Goal: Task Accomplishment & Management: Use online tool/utility

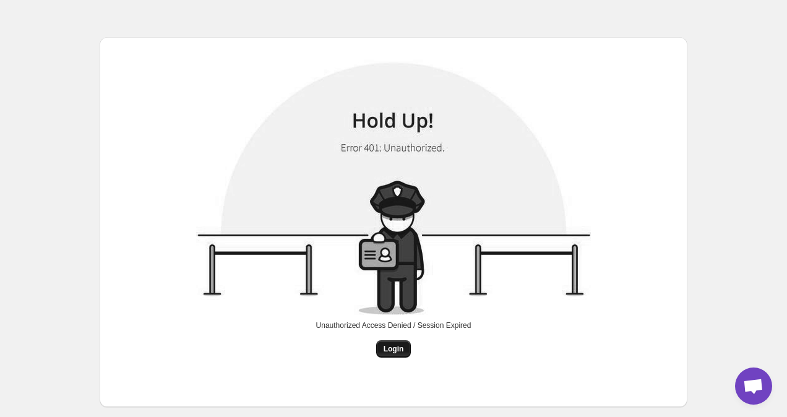
click at [402, 354] on button "Login" at bounding box center [393, 348] width 35 height 17
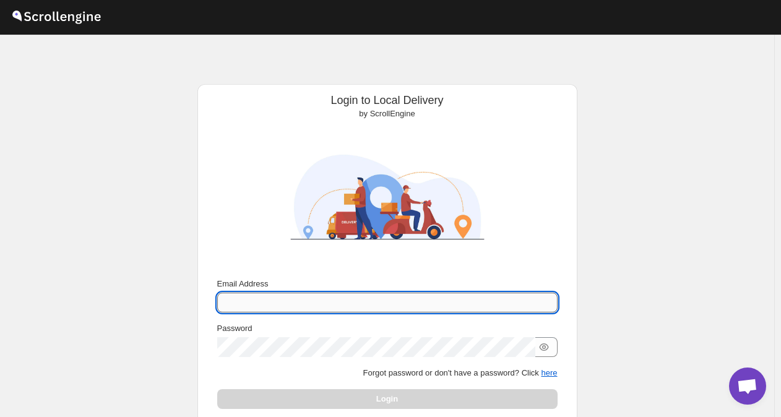
click at [295, 294] on input "Email Address" at bounding box center [387, 303] width 340 height 20
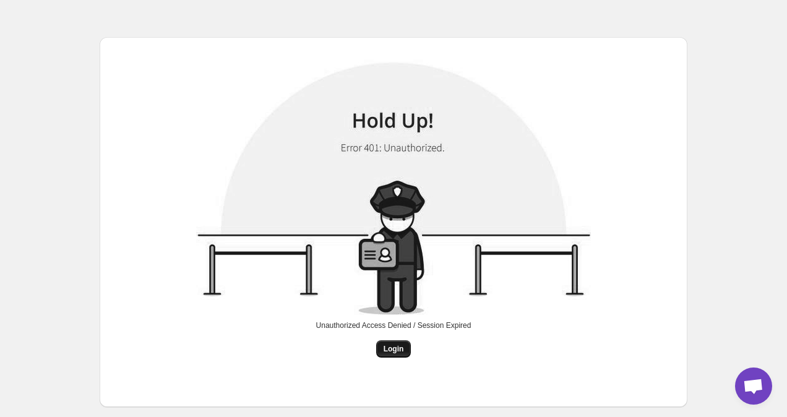
click at [398, 348] on span "Login" at bounding box center [394, 349] width 20 height 10
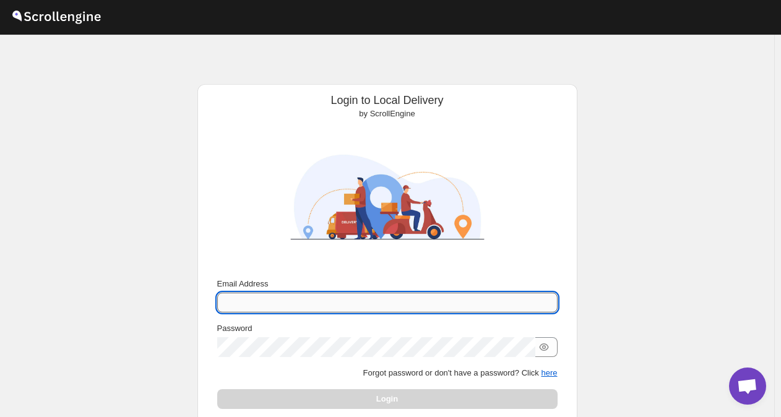
click at [333, 304] on input "Email Address" at bounding box center [387, 303] width 340 height 20
type input "[EMAIL_ADDRESS][DOMAIN_NAME]"
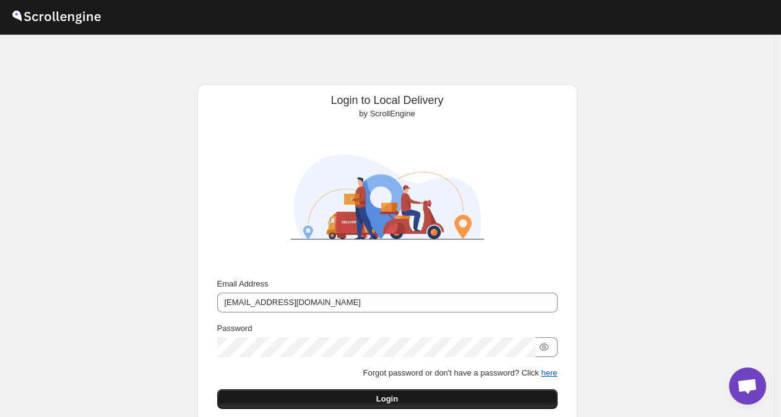
click at [341, 397] on button "Login" at bounding box center [387, 399] width 340 height 20
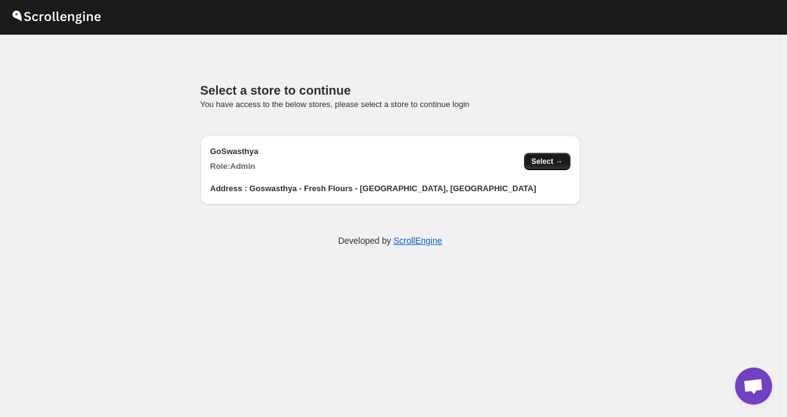
click at [539, 163] on span "Select →" at bounding box center [547, 162] width 32 height 10
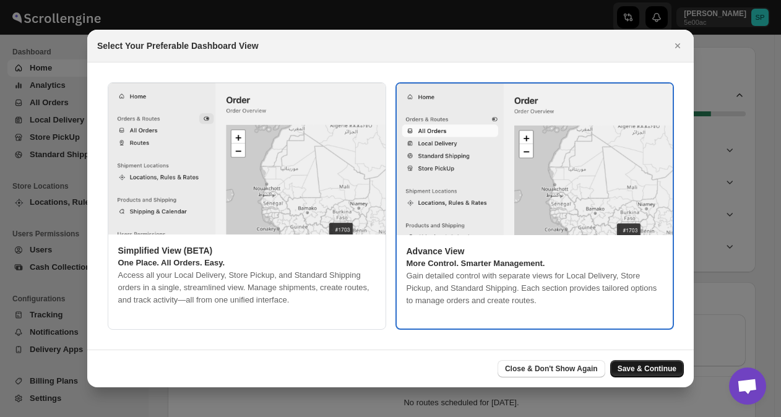
click at [653, 367] on span "Save & Continue" at bounding box center [646, 369] width 59 height 10
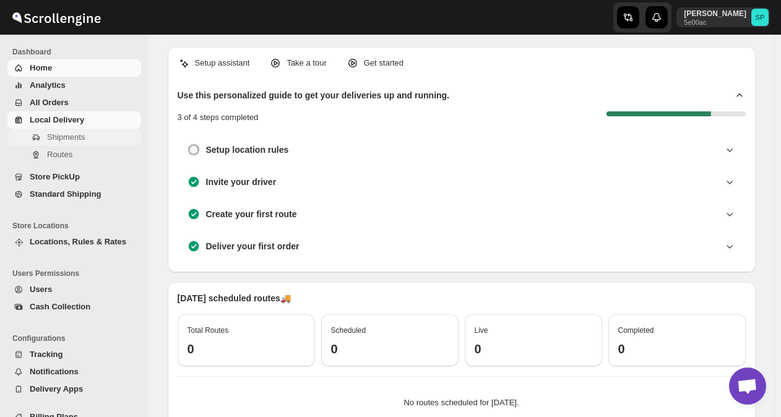
click at [70, 135] on span "Shipments" at bounding box center [66, 136] width 38 height 9
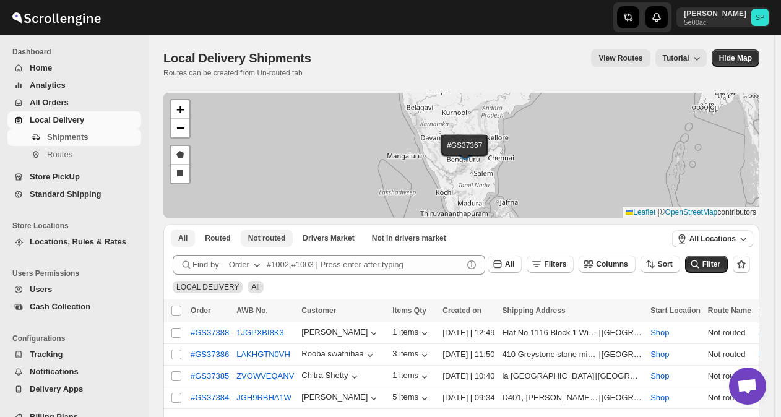
click at [269, 239] on span "Not routed" at bounding box center [267, 238] width 38 height 10
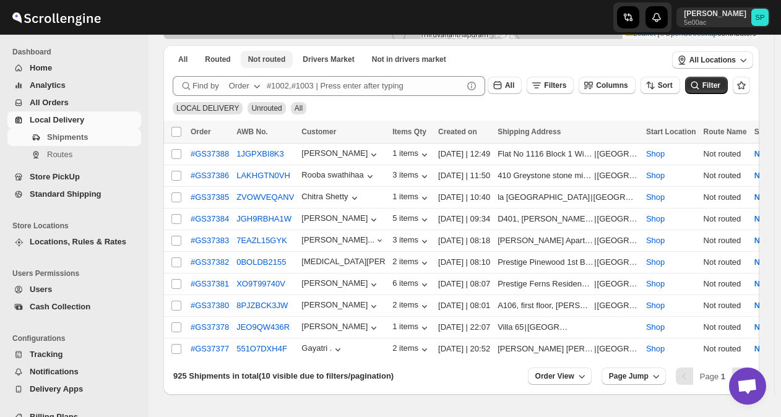
scroll to position [217, 0]
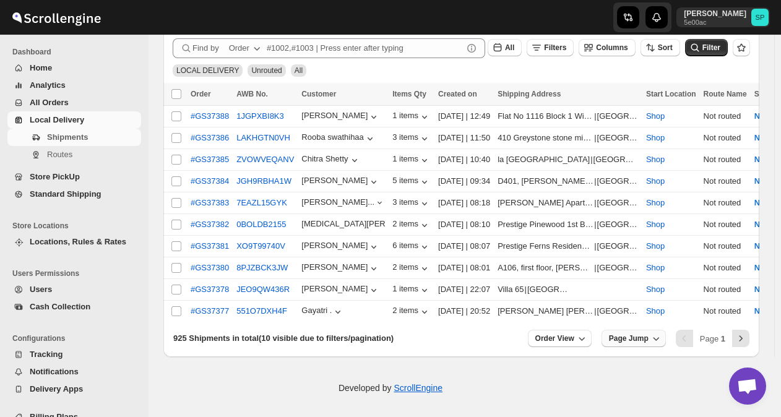
click at [624, 339] on span "Page Jump" at bounding box center [629, 338] width 40 height 10
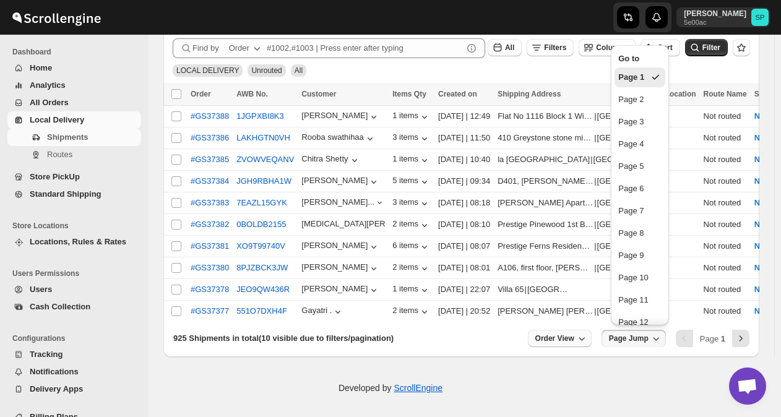
click at [572, 340] on span "Order View" at bounding box center [554, 338] width 39 height 10
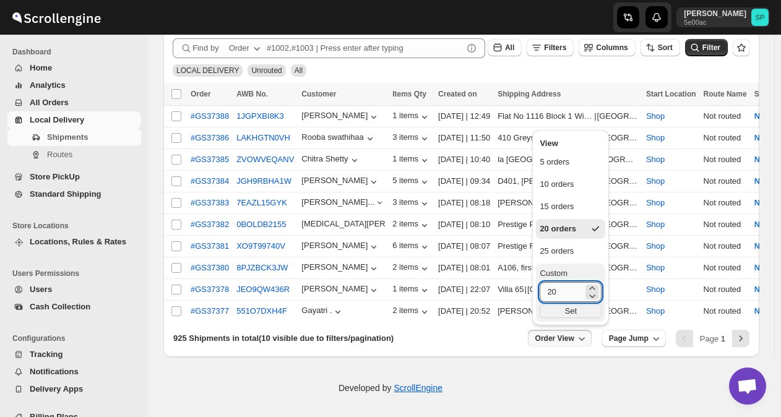
click at [556, 290] on input "20" at bounding box center [560, 292] width 43 height 20
type input "60"
click at [568, 313] on div "Set" at bounding box center [570, 311] width 62 height 14
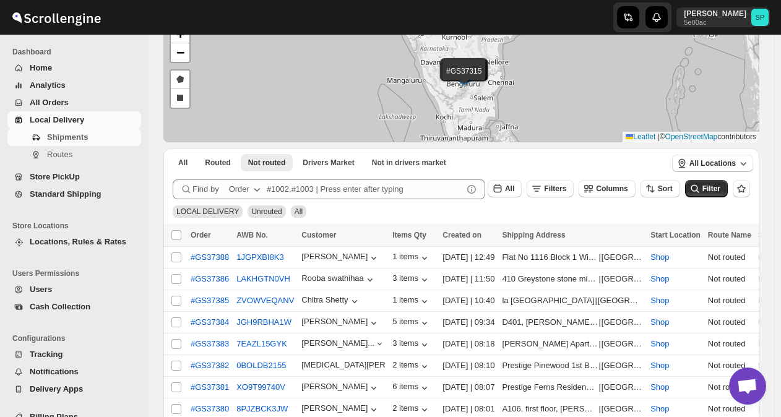
scroll to position [51, 0]
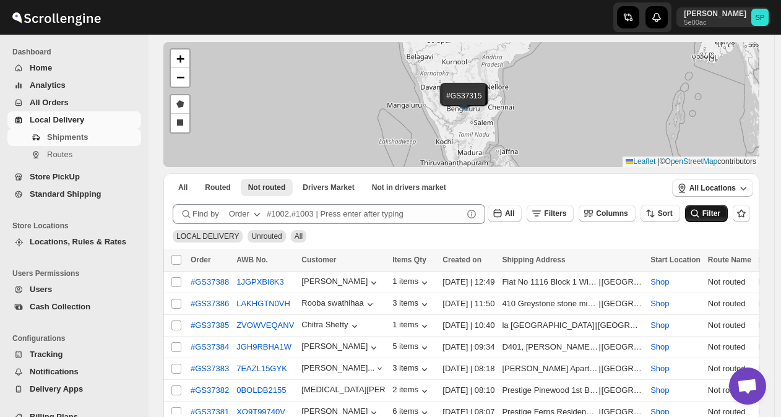
click at [718, 209] on span "Filter" at bounding box center [711, 213] width 18 height 9
click at [558, 215] on span "Filters" at bounding box center [555, 213] width 22 height 9
click at [564, 262] on span "Add Filter" at bounding box center [568, 262] width 35 height 10
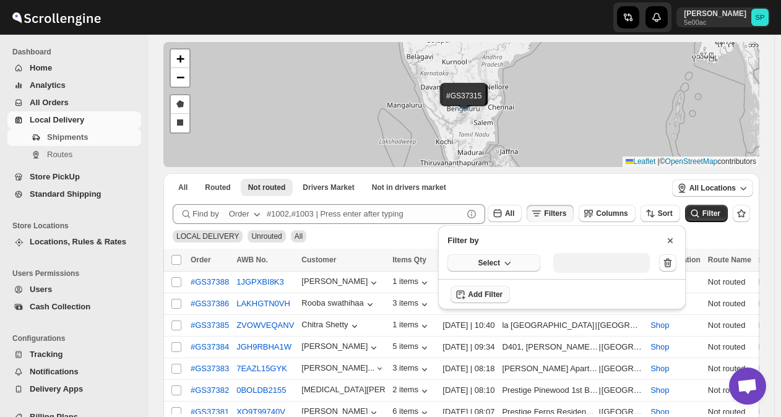
click at [511, 256] on button "Select" at bounding box center [493, 262] width 93 height 17
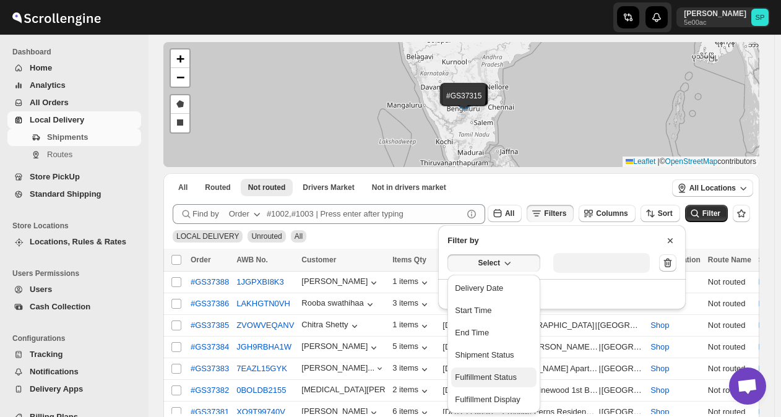
click at [496, 382] on div "Fulfillment Status" at bounding box center [486, 377] width 62 height 12
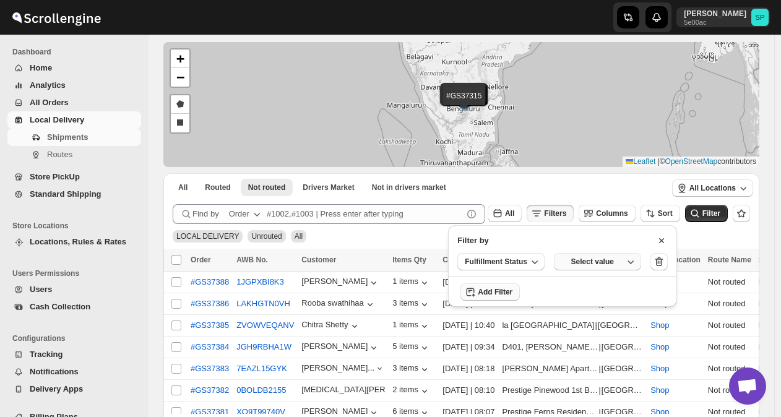
click at [585, 264] on div "Select value" at bounding box center [592, 262] width 62 height 10
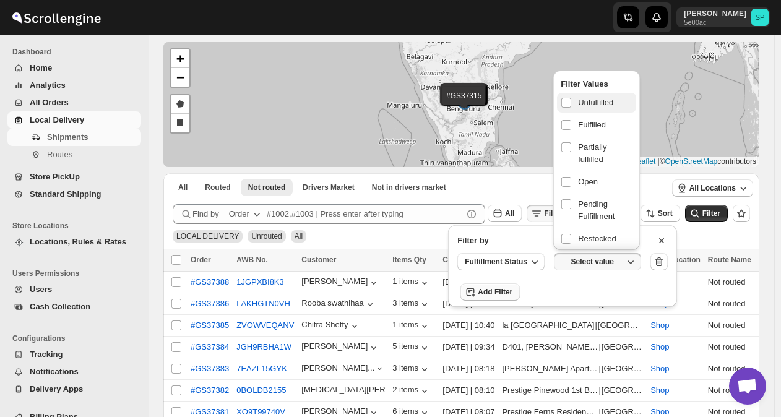
click at [599, 105] on span "Unfulfilled" at bounding box center [595, 103] width 35 height 12
click at [571, 105] on input "checkbox" at bounding box center [566, 103] width 10 height 10
checkbox input "true"
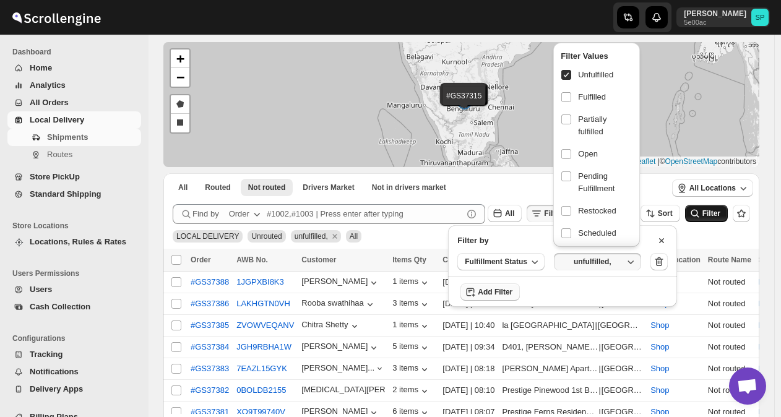
click at [714, 213] on span "Filter" at bounding box center [711, 213] width 18 height 9
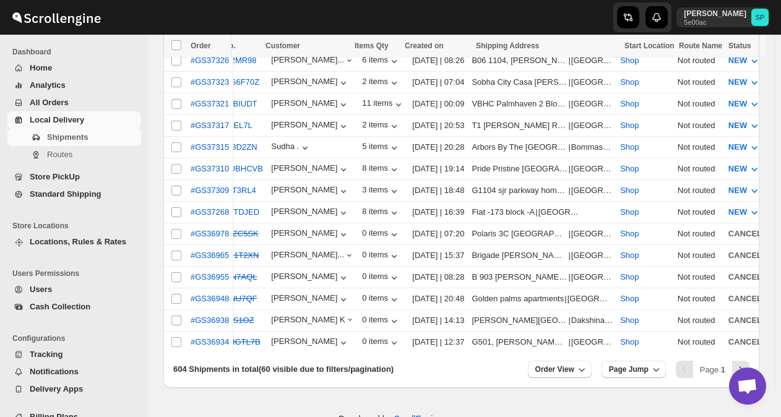
scroll to position [0, 0]
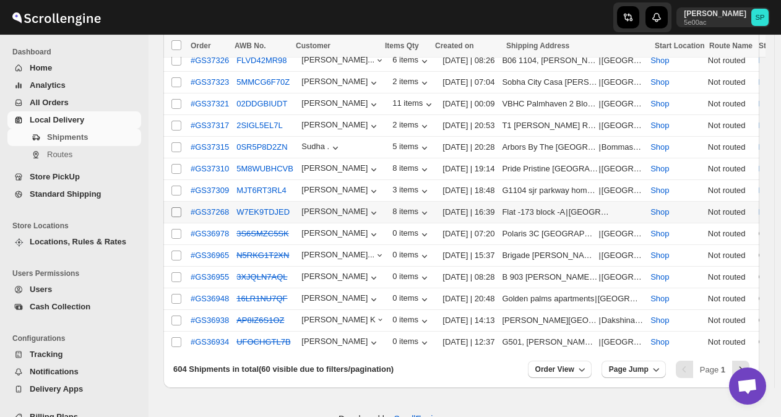
click at [172, 207] on input "Select shipment" at bounding box center [176, 212] width 10 height 10
checkbox input "true"
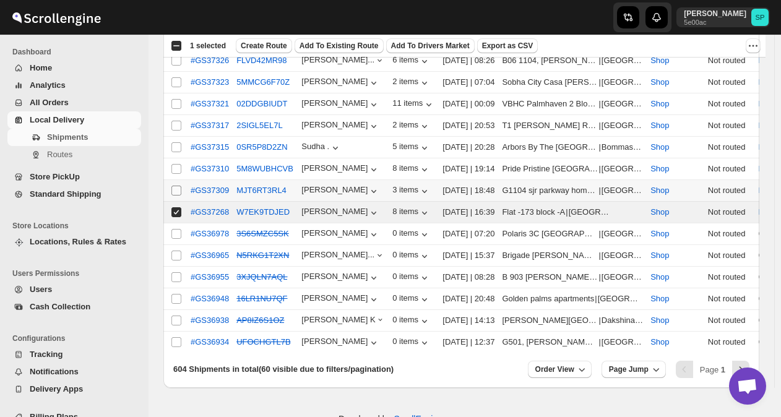
click at [178, 186] on input "Select shipment" at bounding box center [176, 191] width 10 height 10
checkbox input "true"
click at [177, 164] on input "Select shipment" at bounding box center [176, 169] width 10 height 10
checkbox input "true"
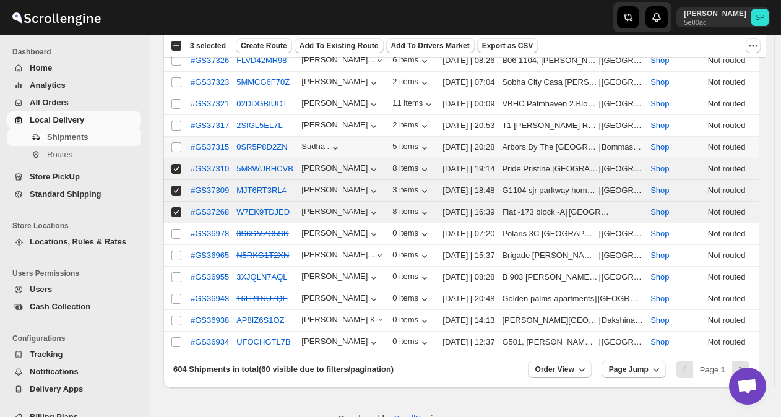
click at [174, 137] on td "Select shipment" at bounding box center [175, 148] width 24 height 22
checkbox input "true"
click at [174, 115] on td "Select shipment" at bounding box center [175, 126] width 24 height 22
checkbox input "true"
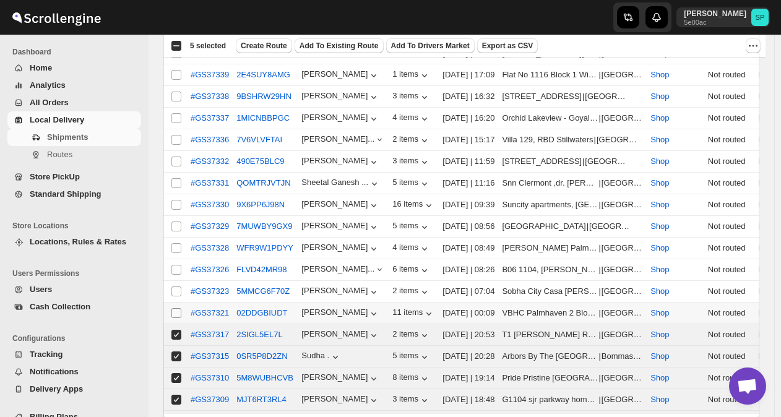
click at [178, 308] on input "Select shipment" at bounding box center [176, 313] width 10 height 10
checkbox input "true"
click at [178, 286] on input "Select shipment" at bounding box center [176, 291] width 10 height 10
checkbox input "true"
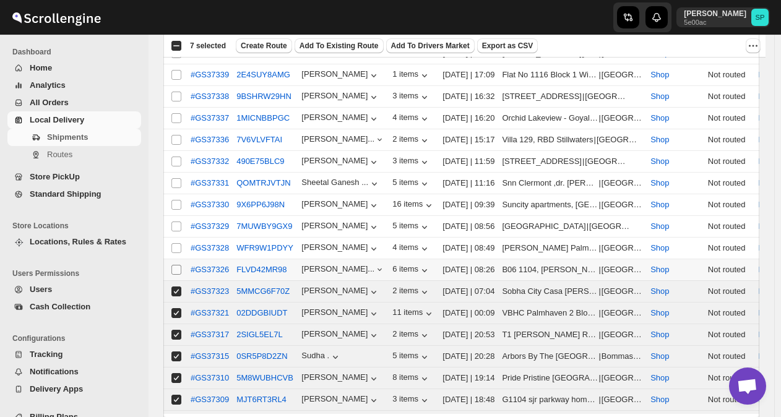
click at [176, 265] on input "Select shipment" at bounding box center [176, 270] width 10 height 10
checkbox input "true"
click at [176, 243] on input "Select shipment" at bounding box center [176, 248] width 10 height 10
checkbox input "true"
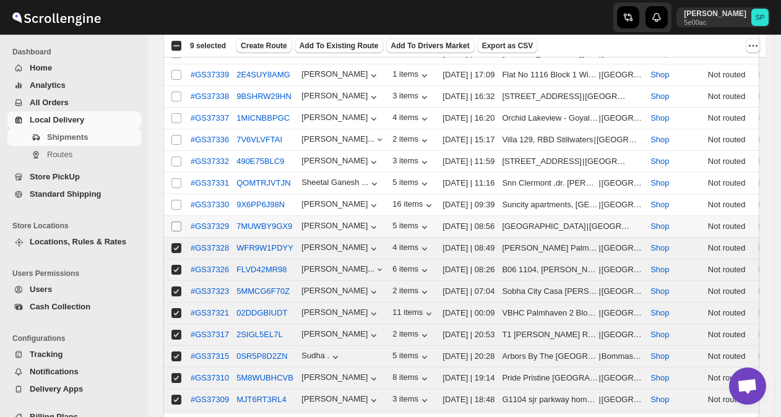
click at [176, 221] on input "Select shipment" at bounding box center [176, 226] width 10 height 10
checkbox input "true"
click at [176, 194] on td "Select shipment" at bounding box center [175, 205] width 24 height 22
checkbox input "true"
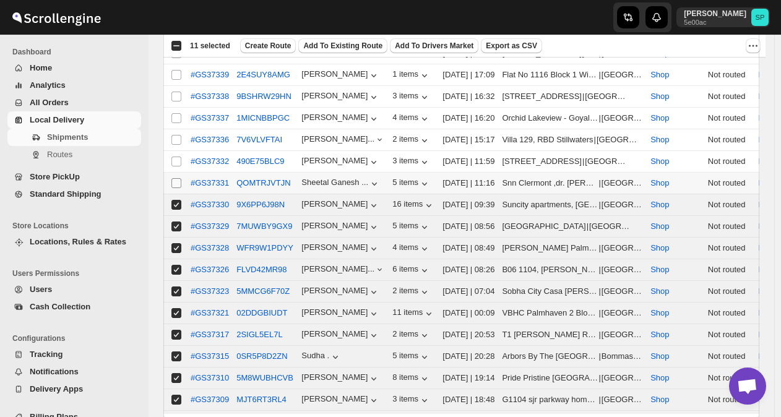
click at [176, 178] on input "Select shipment" at bounding box center [176, 183] width 10 height 10
checkbox input "true"
click at [177, 157] on input "Select shipment" at bounding box center [176, 162] width 10 height 10
checkbox input "true"
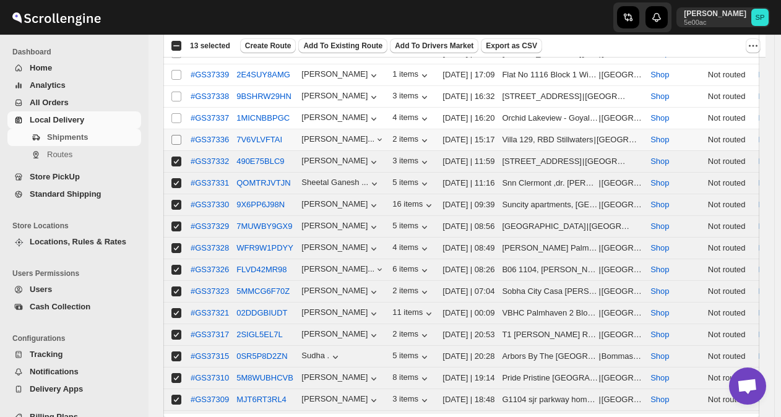
click at [176, 135] on input "Select shipment" at bounding box center [176, 140] width 10 height 10
checkbox input "true"
click at [176, 113] on input "Select shipment" at bounding box center [176, 118] width 10 height 10
checkbox input "true"
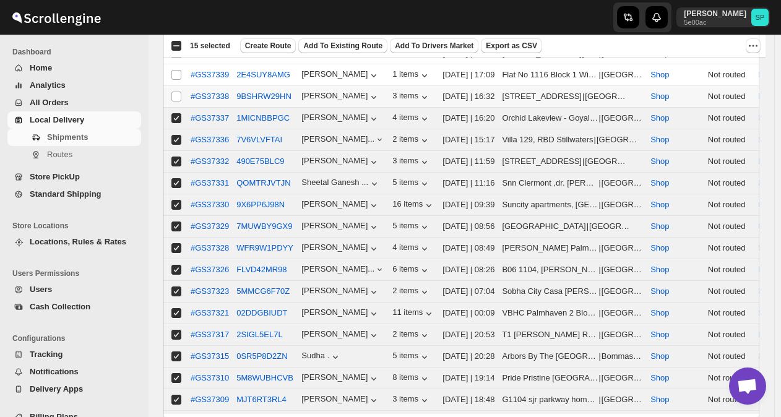
click at [176, 86] on td "Select shipment" at bounding box center [175, 97] width 24 height 22
checkbox input "true"
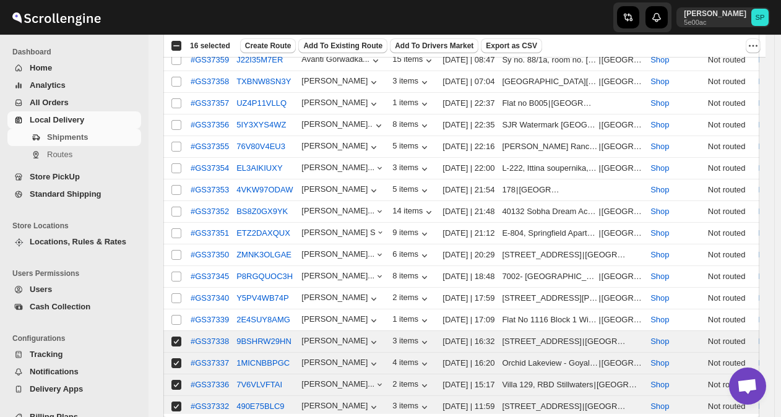
scroll to position [729, 0]
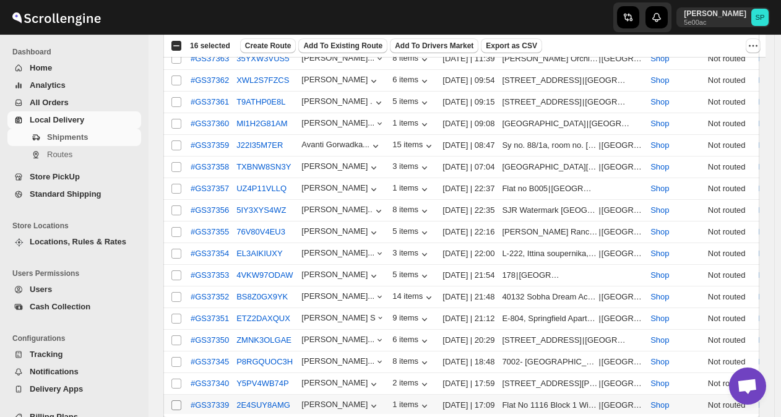
click at [177, 400] on input "Select shipment" at bounding box center [176, 405] width 10 height 10
checkbox input "true"
click at [179, 379] on input "Select shipment" at bounding box center [176, 384] width 10 height 10
checkbox input "true"
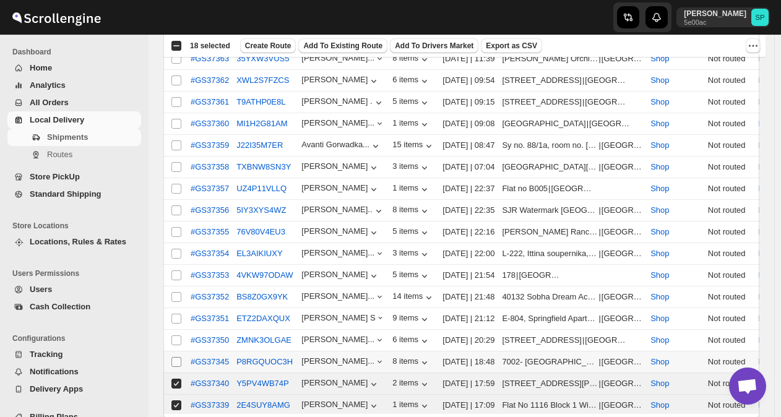
click at [177, 357] on input "Select shipment" at bounding box center [176, 362] width 10 height 10
checkbox input "true"
click at [176, 330] on td "Select shipment" at bounding box center [175, 341] width 24 height 22
checkbox input "true"
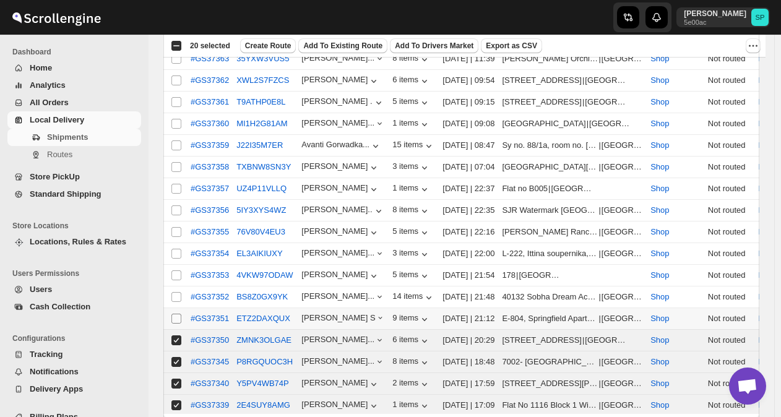
click at [176, 314] on input "Select shipment" at bounding box center [176, 319] width 10 height 10
checkbox input "true"
click at [176, 292] on input "Select shipment" at bounding box center [176, 297] width 10 height 10
checkbox input "true"
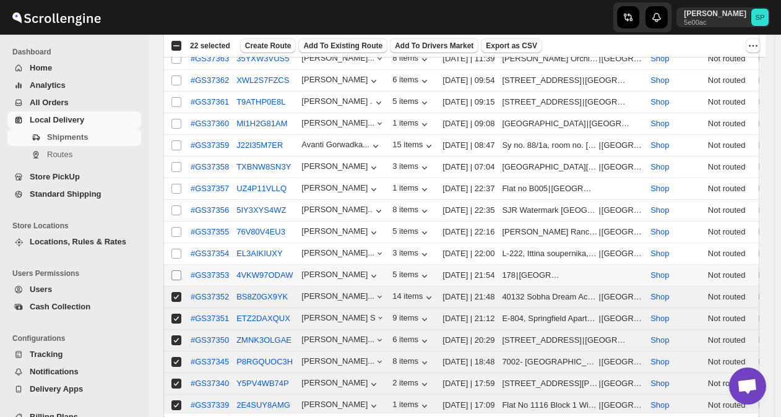
click at [177, 270] on input "Select shipment" at bounding box center [176, 275] width 10 height 10
checkbox input "true"
click at [176, 249] on input "Select shipment" at bounding box center [176, 254] width 10 height 10
checkbox input "true"
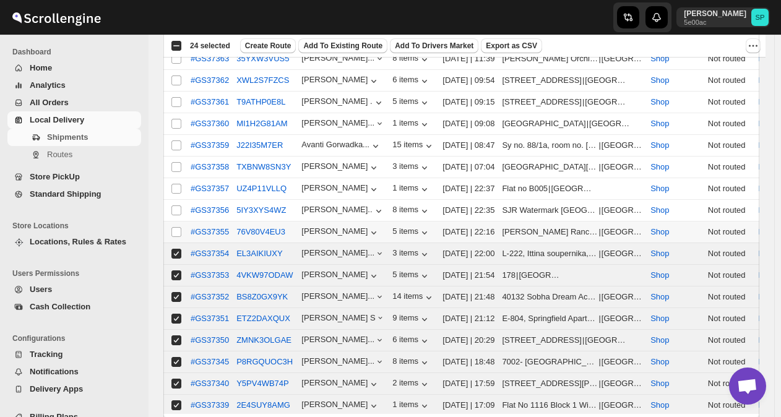
click at [176, 221] on td "Select shipment" at bounding box center [175, 232] width 24 height 22
checkbox input "true"
click at [178, 200] on td "Select shipment" at bounding box center [175, 211] width 24 height 22
checkbox input "true"
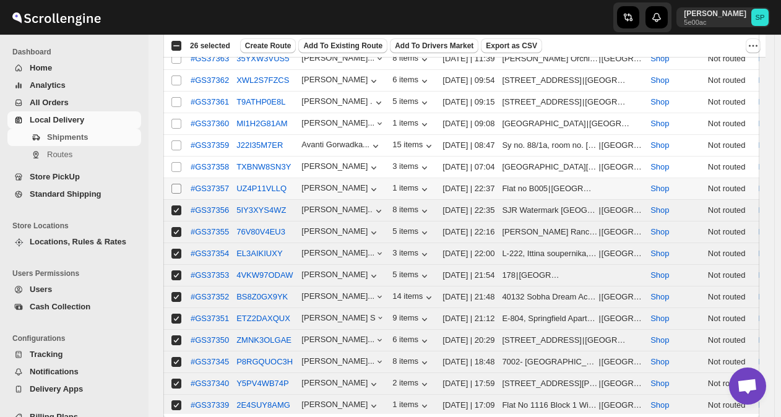
click at [176, 184] on input "Select shipment" at bounding box center [176, 189] width 10 height 10
checkbox input "true"
click at [175, 162] on input "Select shipment" at bounding box center [176, 167] width 10 height 10
checkbox input "true"
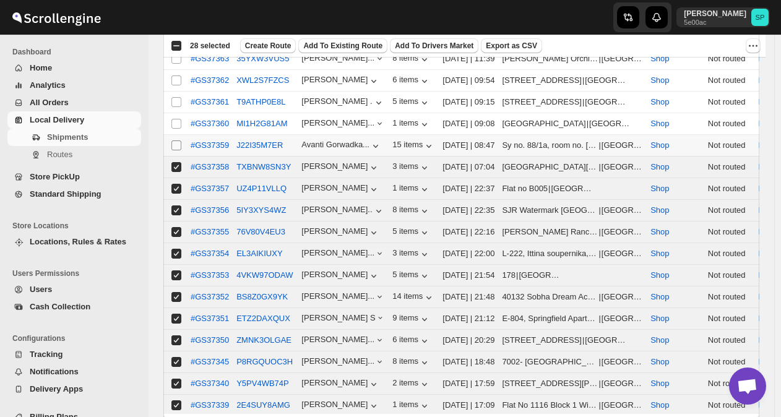
click at [173, 140] on input "Select shipment" at bounding box center [176, 145] width 10 height 10
checkbox input "true"
click at [176, 119] on input "Select shipment" at bounding box center [176, 124] width 10 height 10
checkbox input "true"
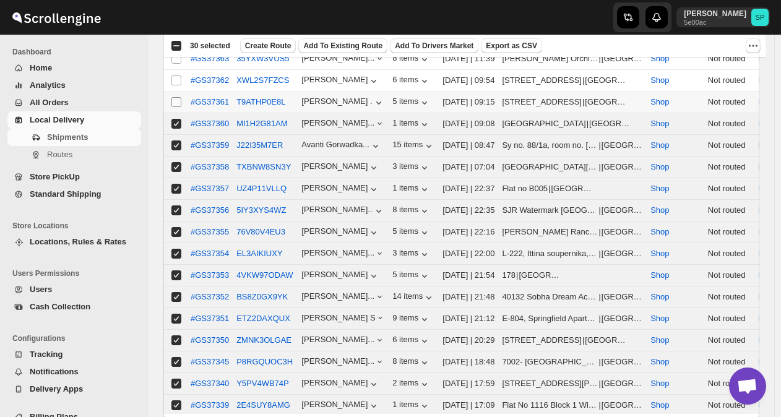
click at [176, 97] on input "Select shipment" at bounding box center [176, 102] width 10 height 10
checkbox input "true"
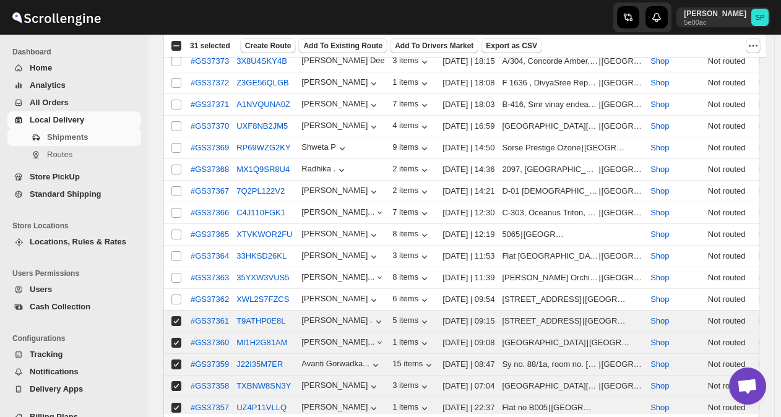
scroll to position [486, 0]
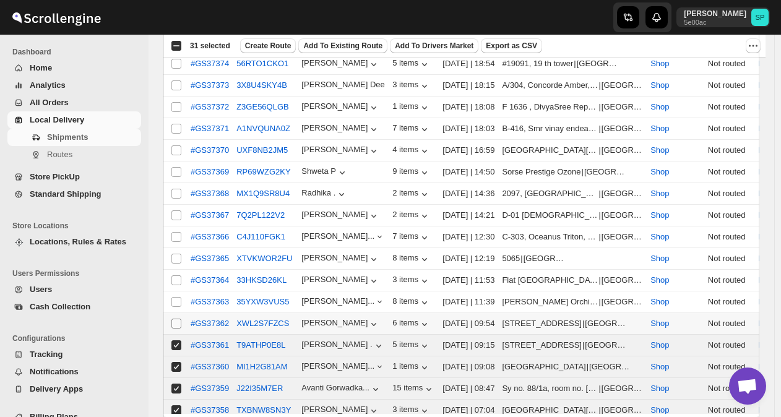
click at [178, 319] on input "Select shipment" at bounding box center [176, 324] width 10 height 10
checkbox input "true"
click at [176, 296] on span at bounding box center [176, 301] width 11 height 11
click at [176, 297] on input "Select shipment" at bounding box center [176, 302] width 10 height 10
checkbox input "false"
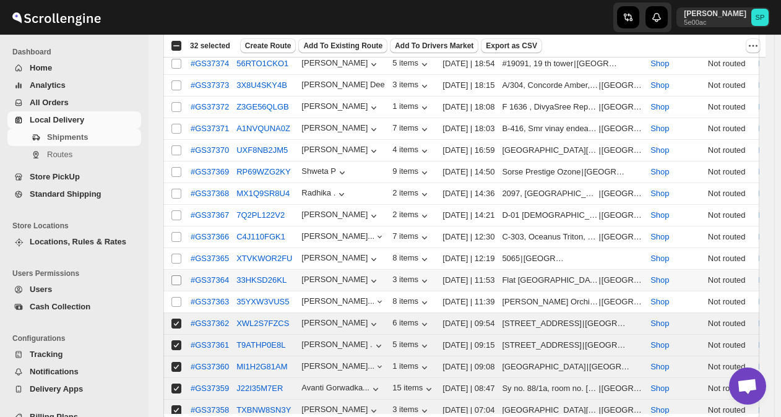
click at [174, 275] on span at bounding box center [176, 280] width 11 height 11
click at [174, 275] on input "Select shipment" at bounding box center [176, 280] width 10 height 10
checkbox input "false"
click at [174, 297] on input "Select shipment" at bounding box center [176, 302] width 10 height 10
checkbox input "true"
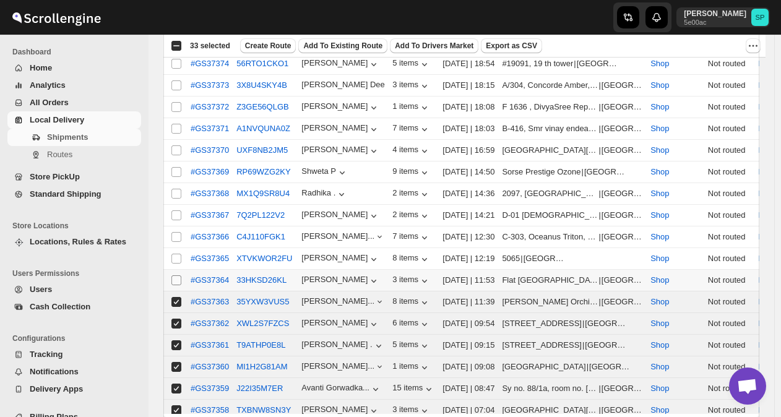
click at [176, 275] on input "Select shipment" at bounding box center [176, 280] width 10 height 10
checkbox input "true"
click at [176, 254] on input "Select shipment" at bounding box center [176, 259] width 10 height 10
checkbox input "true"
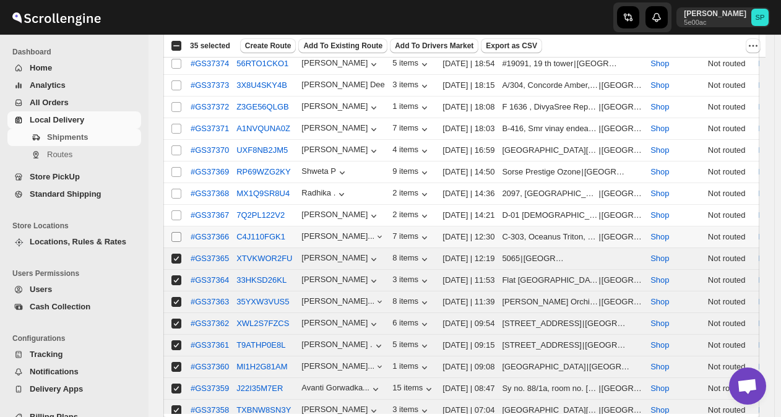
click at [177, 232] on input "Select shipment" at bounding box center [176, 237] width 10 height 10
checkbox input "true"
click at [176, 210] on input "Select shipment" at bounding box center [176, 215] width 10 height 10
checkbox input "true"
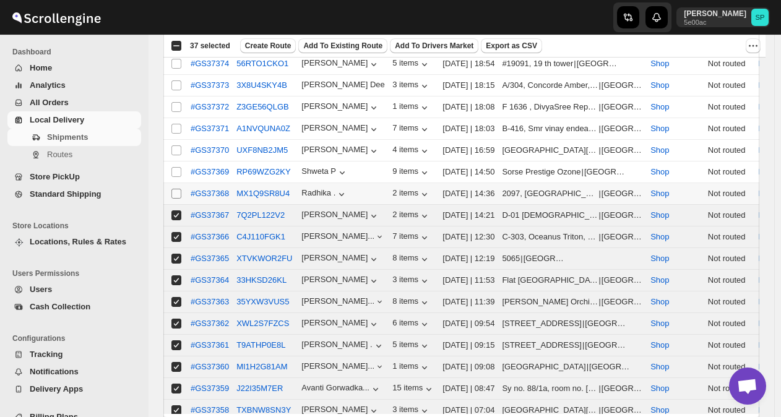
click at [176, 189] on input "Select shipment" at bounding box center [176, 194] width 10 height 10
checkbox input "true"
click at [177, 161] on td "Select shipment" at bounding box center [175, 172] width 24 height 22
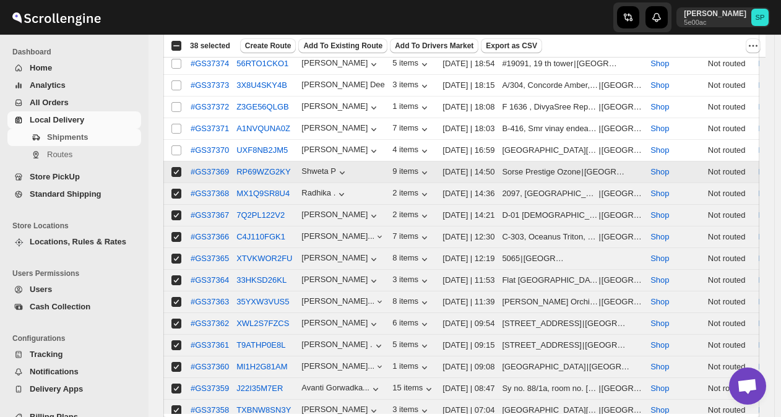
checkbox input "true"
click at [176, 145] on input "Select shipment" at bounding box center [176, 150] width 10 height 10
checkbox input "true"
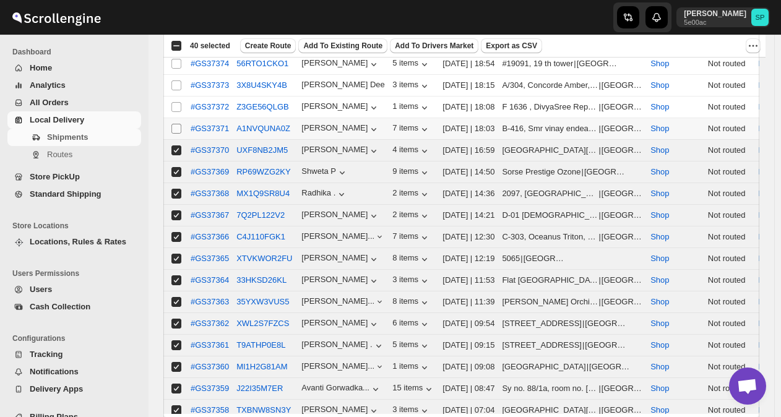
click at [176, 124] on input "Select shipment" at bounding box center [176, 129] width 10 height 10
checkbox input "true"
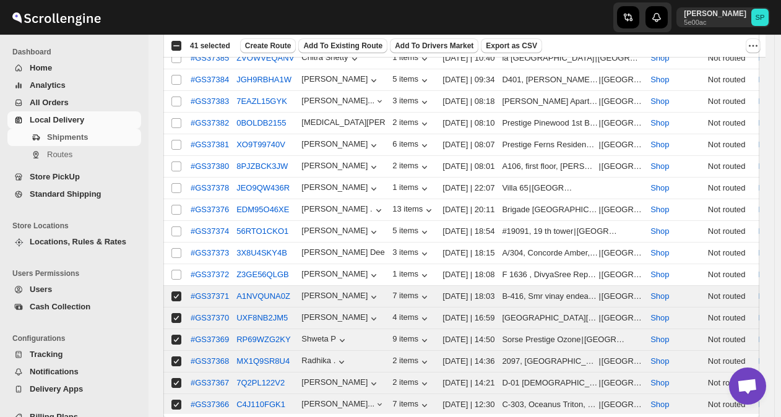
scroll to position [299, 0]
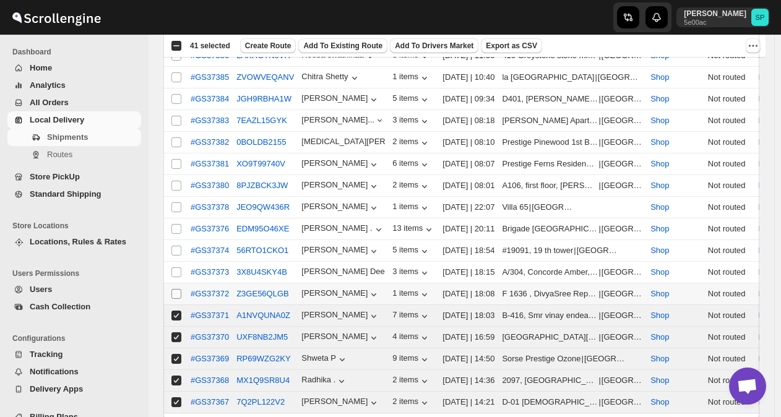
click at [173, 289] on input "Select shipment" at bounding box center [176, 294] width 10 height 10
checkbox input "true"
click at [178, 267] on input "Select shipment" at bounding box center [176, 272] width 10 height 10
checkbox input "true"
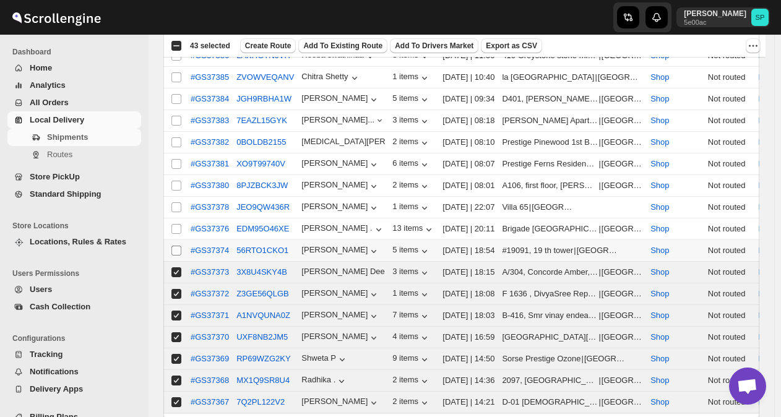
click at [177, 246] on input "Select shipment" at bounding box center [176, 251] width 10 height 10
checkbox input "true"
click at [178, 224] on input "Select shipment" at bounding box center [176, 229] width 10 height 10
checkbox input "true"
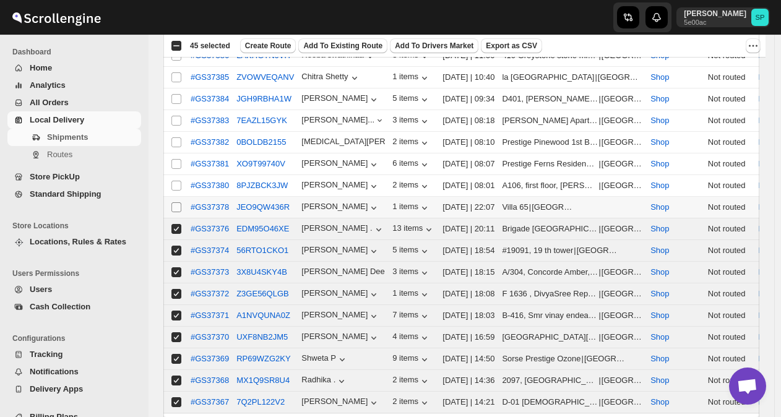
click at [176, 202] on input "Select shipment" at bounding box center [176, 207] width 10 height 10
checkbox input "true"
click at [173, 175] on td "Select shipment" at bounding box center [175, 186] width 24 height 22
checkbox input "true"
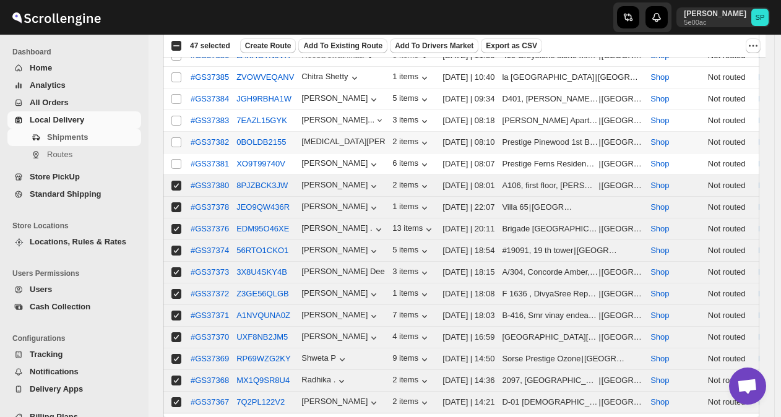
click at [176, 144] on td "Select shipment" at bounding box center [175, 143] width 24 height 22
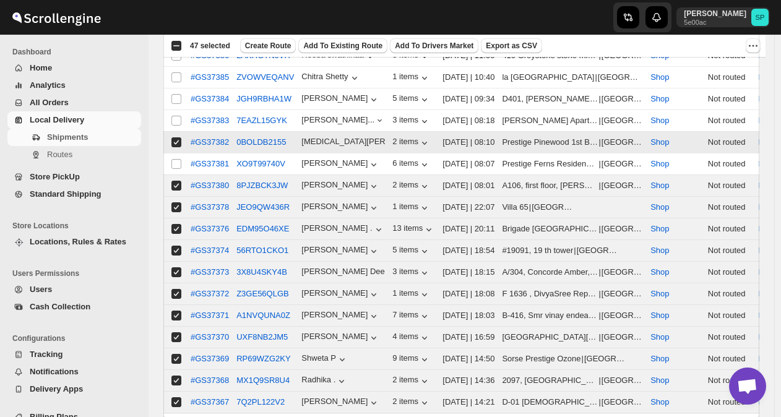
checkbox input "true"
click at [174, 161] on input "Select shipment" at bounding box center [176, 164] width 10 height 10
checkbox input "true"
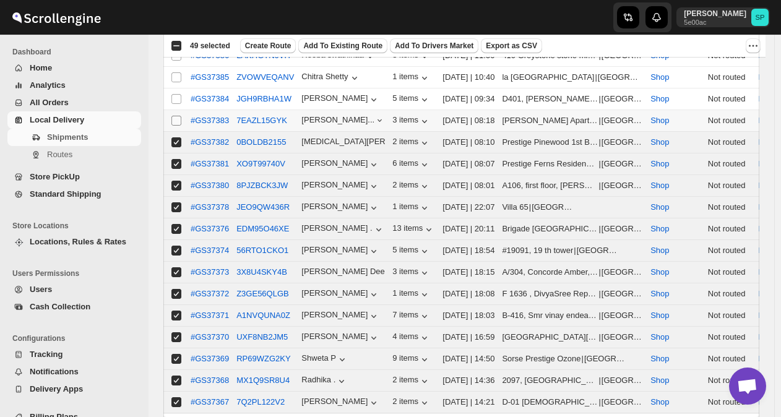
click at [174, 118] on input "Select shipment" at bounding box center [176, 121] width 10 height 10
checkbox input "true"
click at [176, 95] on input "Select shipment" at bounding box center [176, 99] width 10 height 10
checkbox input "true"
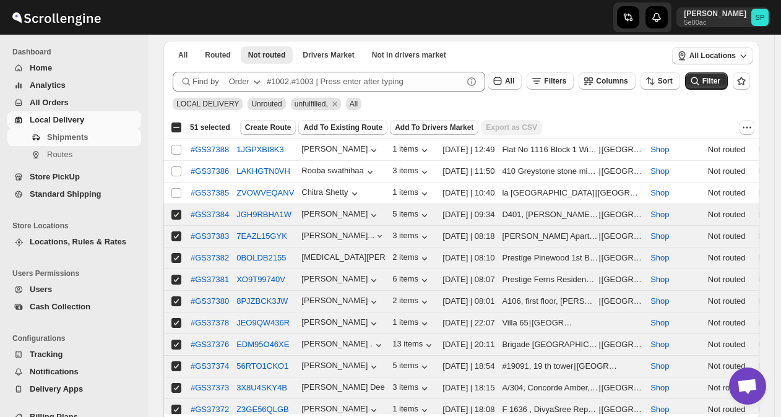
scroll to position [176, 0]
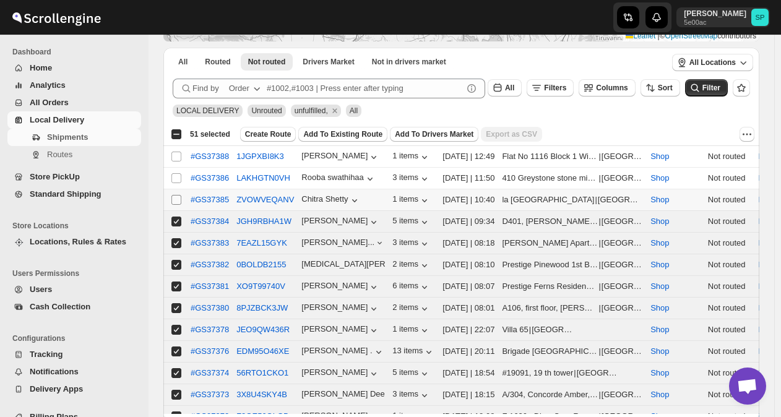
click at [180, 202] on input "Select shipment" at bounding box center [176, 200] width 10 height 10
checkbox input "true"
click at [178, 173] on input "Select shipment" at bounding box center [176, 178] width 10 height 10
checkbox input "true"
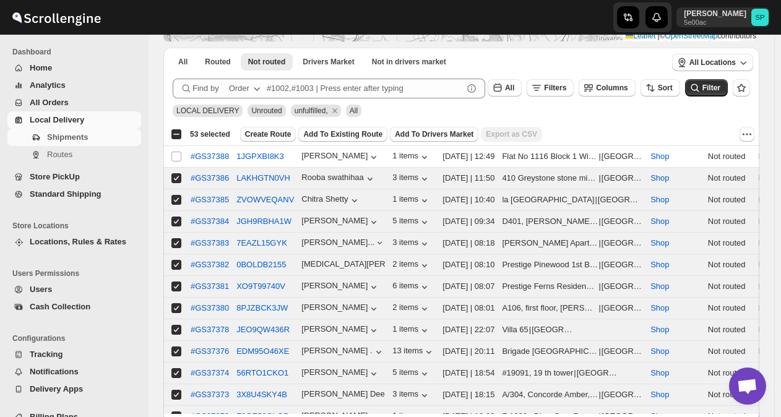
click at [274, 133] on span "Create Route" at bounding box center [268, 134] width 46 height 10
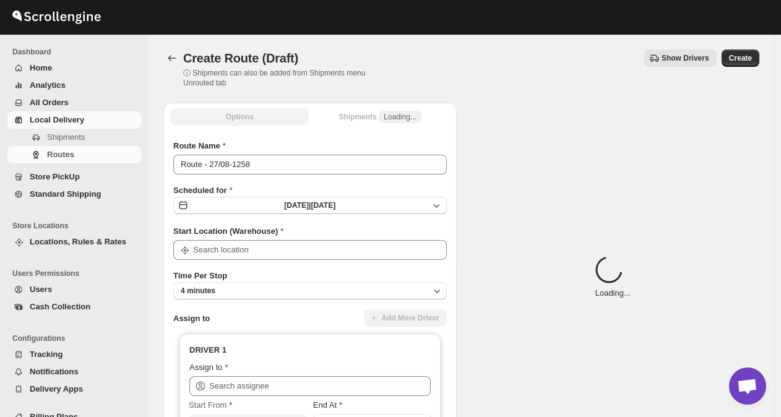
type input "Shop"
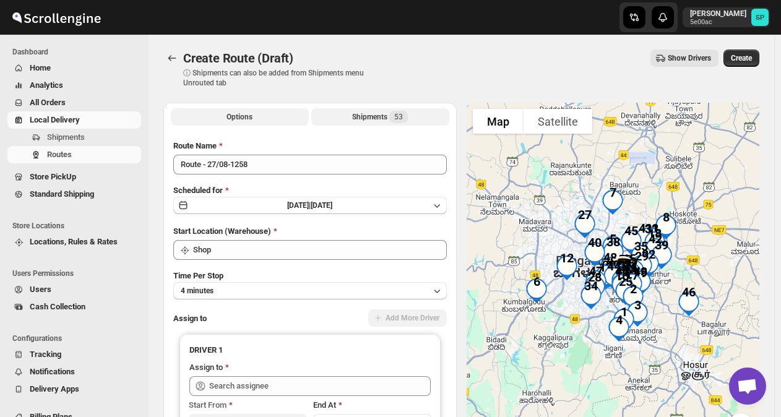
click at [371, 120] on div "Shipments 53" at bounding box center [380, 117] width 56 height 12
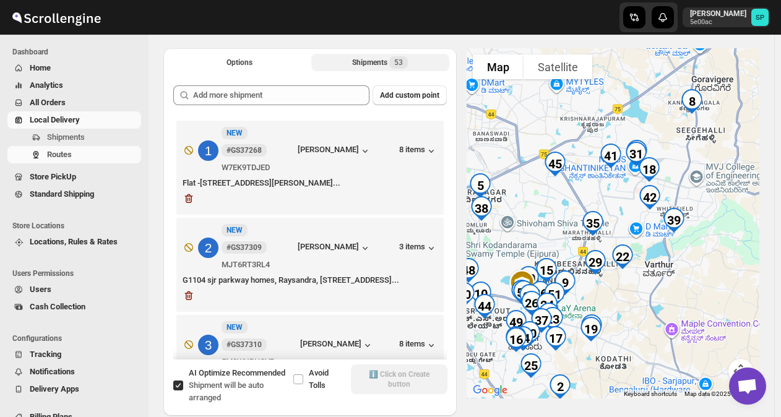
scroll to position [67, 0]
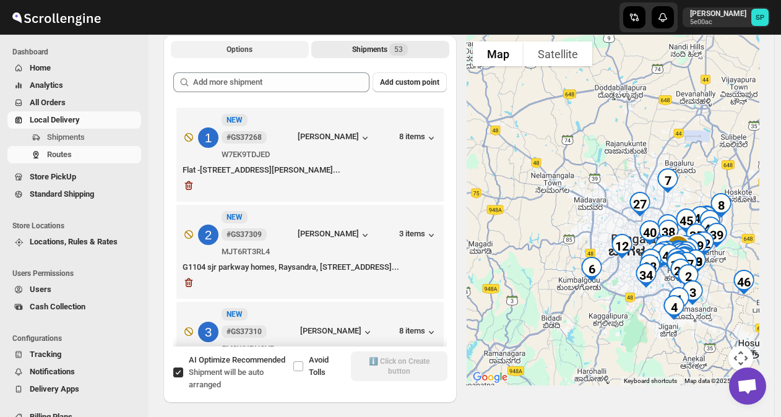
click at [245, 48] on span "Options" at bounding box center [239, 50] width 26 height 10
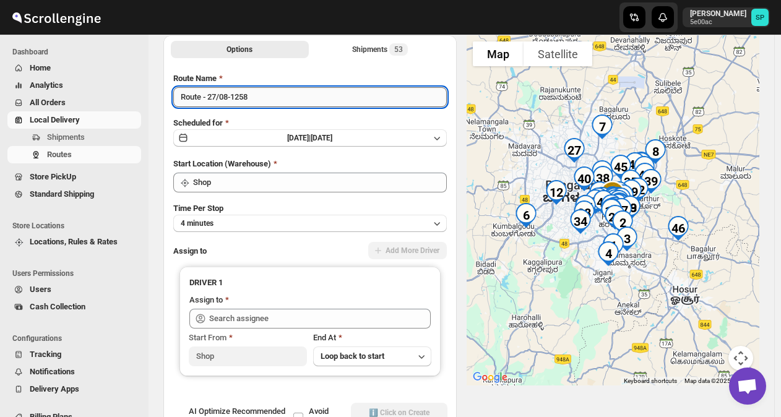
click at [339, 98] on input "Route - 27/08-1258" at bounding box center [309, 97] width 273 height 20
type input "izman"
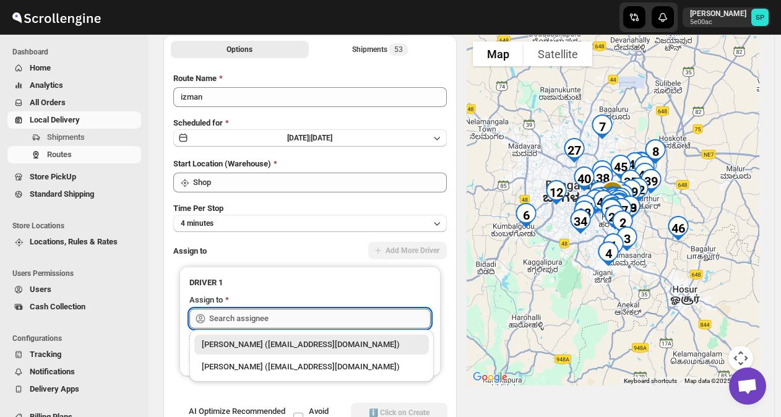
click at [329, 316] on input "text" at bounding box center [319, 319] width 221 height 20
click at [322, 364] on div "Mohmad Izmal (ajjumohammadazmal@gmail.com)" at bounding box center [312, 367] width 220 height 12
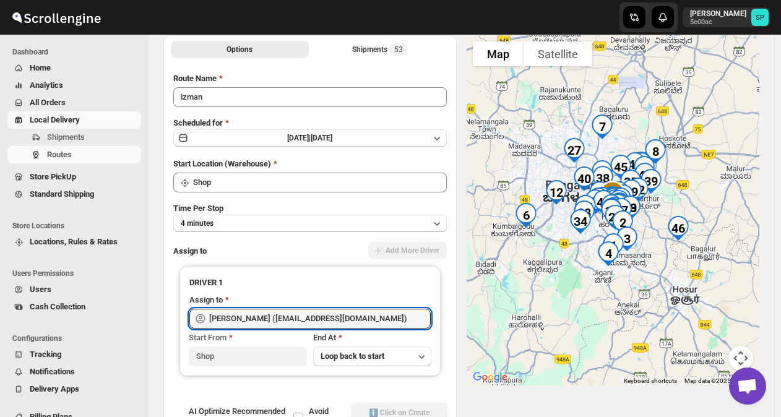
type input "Mohmad Izmal (ajjumohammadazmal@gmail.com)"
click at [361, 49] on div "Shipments 53" at bounding box center [380, 49] width 56 height 12
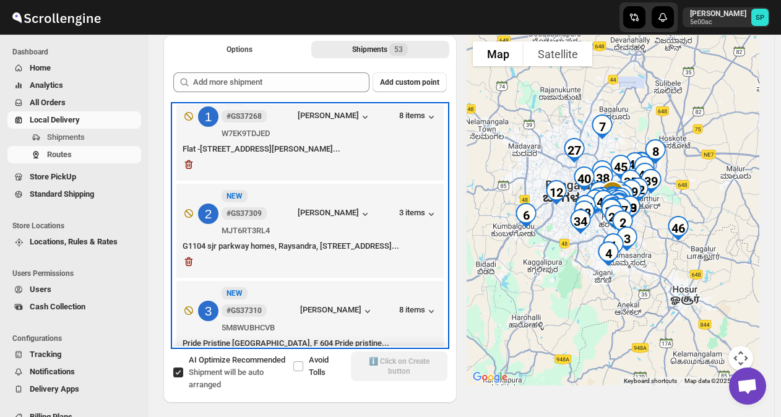
scroll to position [0, 0]
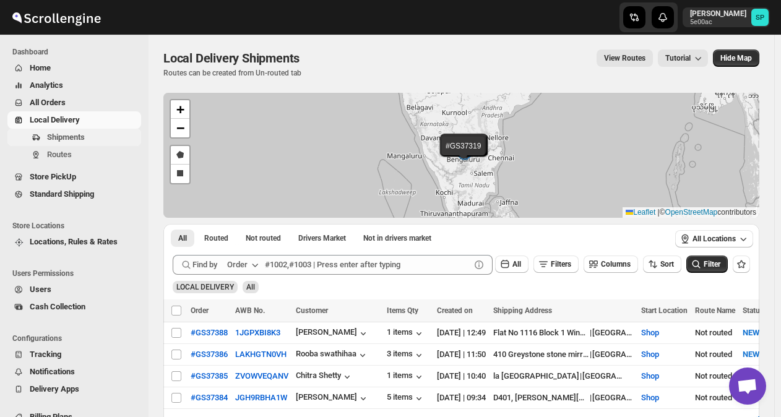
click at [73, 139] on span "Shipments" at bounding box center [66, 136] width 38 height 9
click at [260, 234] on span "Not routed" at bounding box center [263, 238] width 35 height 10
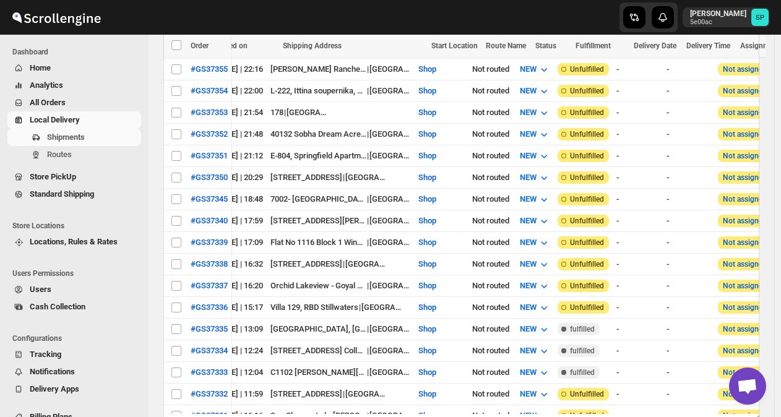
scroll to position [0, 223]
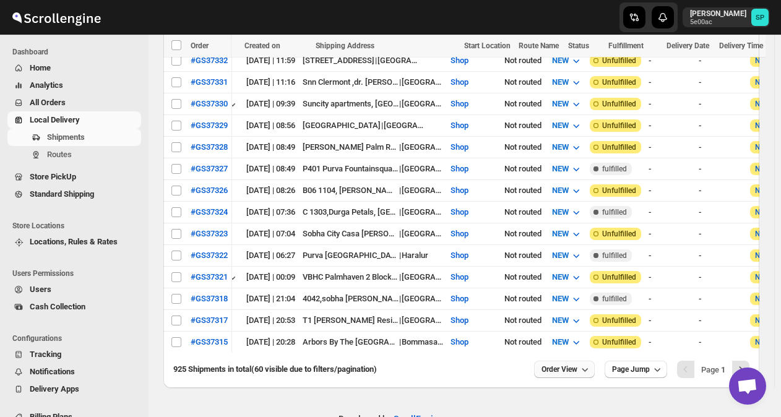
click at [591, 363] on icon "button" at bounding box center [584, 369] width 12 height 12
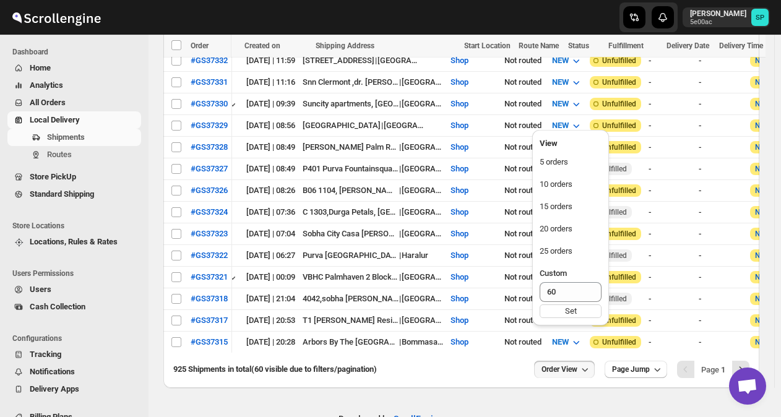
click at [691, 293] on div "-" at bounding box center [669, 299] width 43 height 12
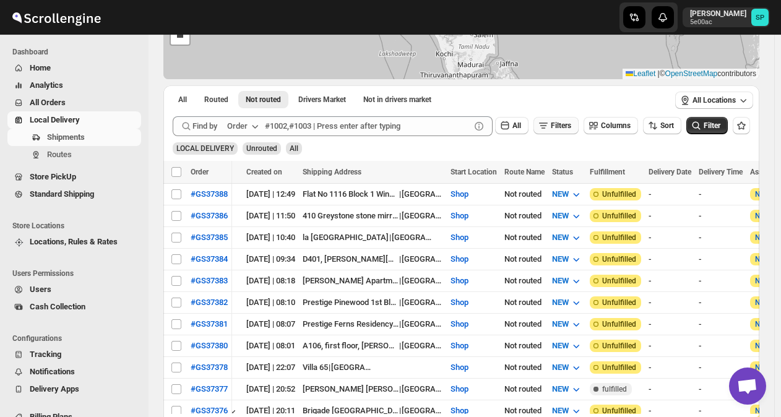
click at [568, 128] on span "Filters" at bounding box center [561, 125] width 20 height 9
click at [573, 179] on button "Add Filter" at bounding box center [561, 174] width 57 height 17
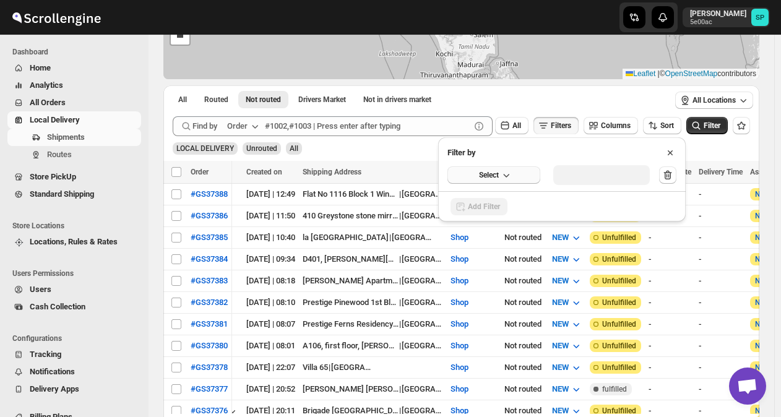
click at [512, 176] on icon "button" at bounding box center [506, 175] width 12 height 12
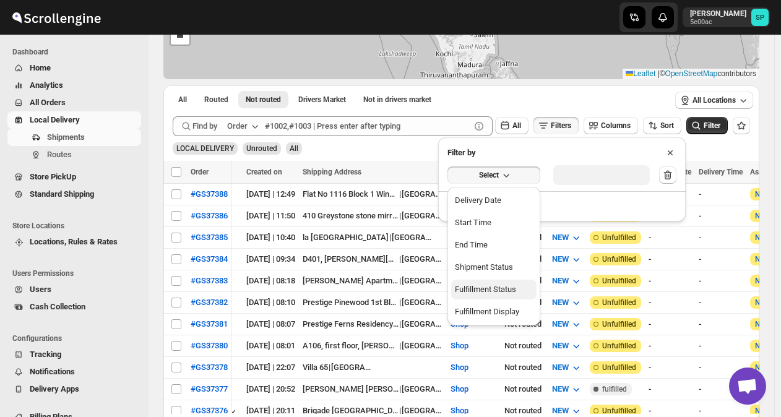
click at [513, 290] on div "Fulfillment Status" at bounding box center [485, 289] width 61 height 12
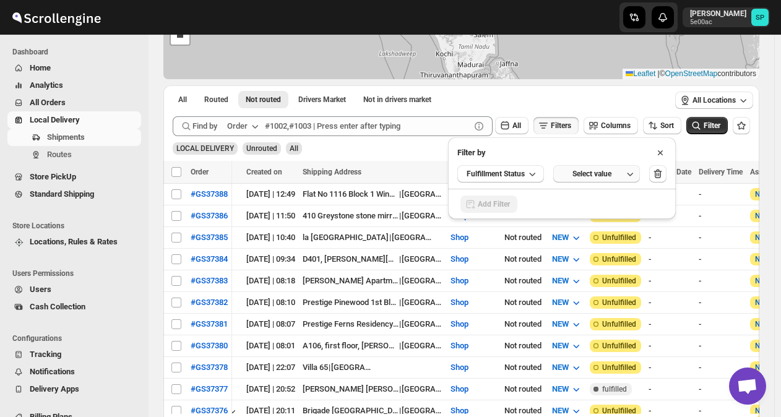
click at [617, 173] on div "Select value" at bounding box center [591, 174] width 62 height 10
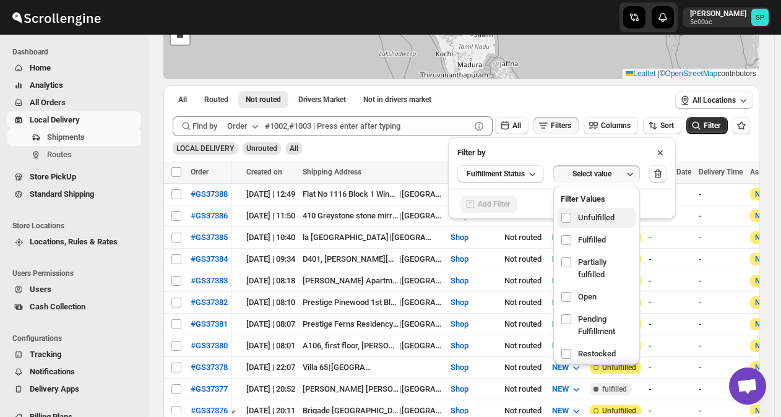
click at [611, 219] on span "Unfulfilled" at bounding box center [596, 218] width 36 height 12
click at [571, 219] on input "checkbox" at bounding box center [566, 218] width 10 height 10
checkbox input "true"
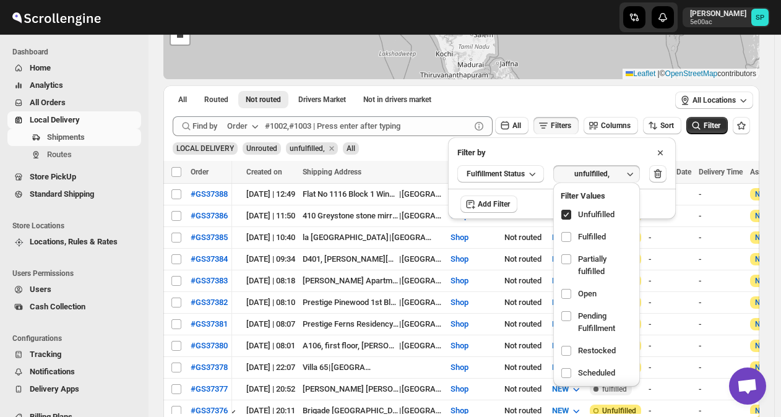
click at [659, 209] on div "Add Filter" at bounding box center [562, 205] width 228 height 32
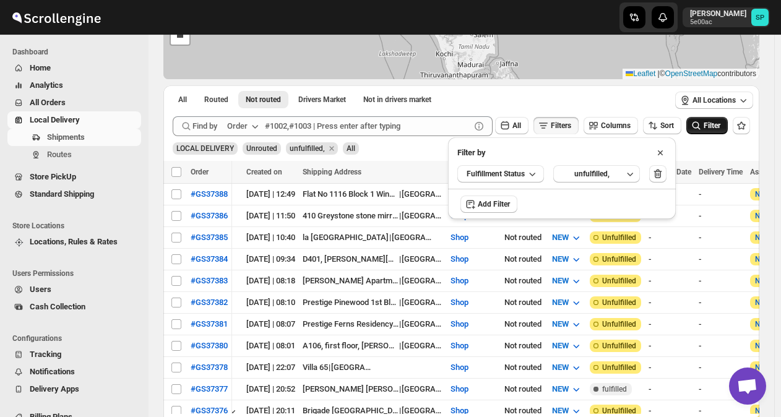
click at [720, 130] on span "Filter" at bounding box center [711, 125] width 17 height 9
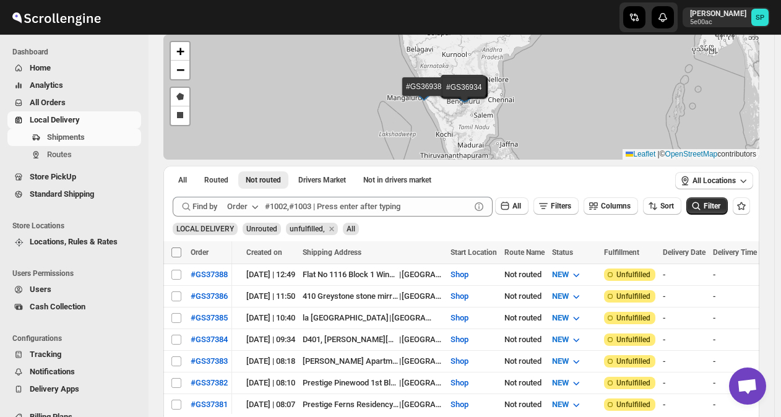
click at [175, 256] on input "Select all shipments" at bounding box center [176, 252] width 10 height 10
checkbox input "true"
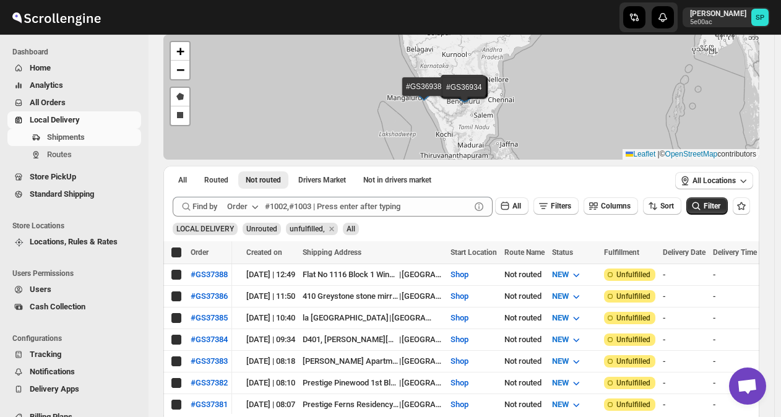
checkbox input "true"
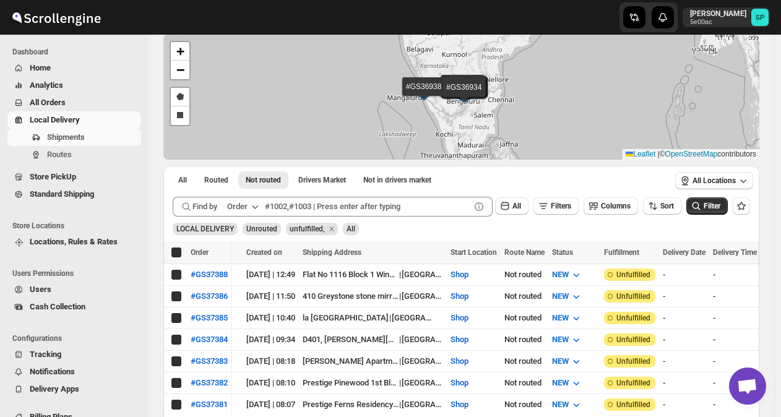
checkbox input "true"
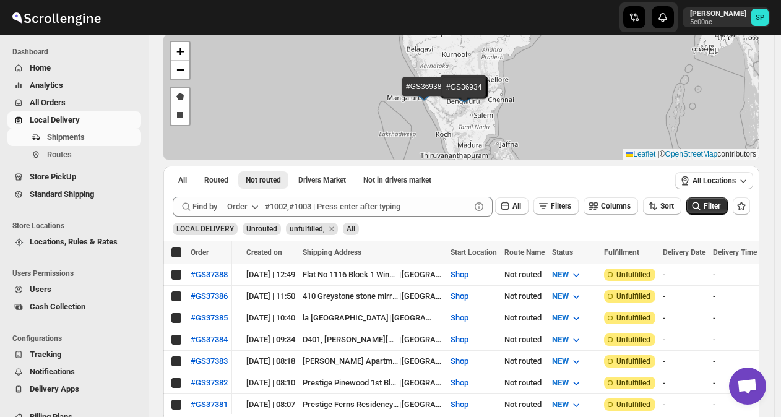
checkbox input "true"
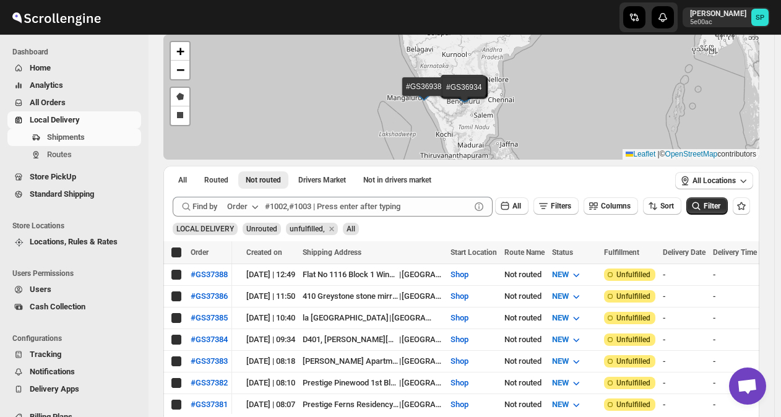
checkbox input "true"
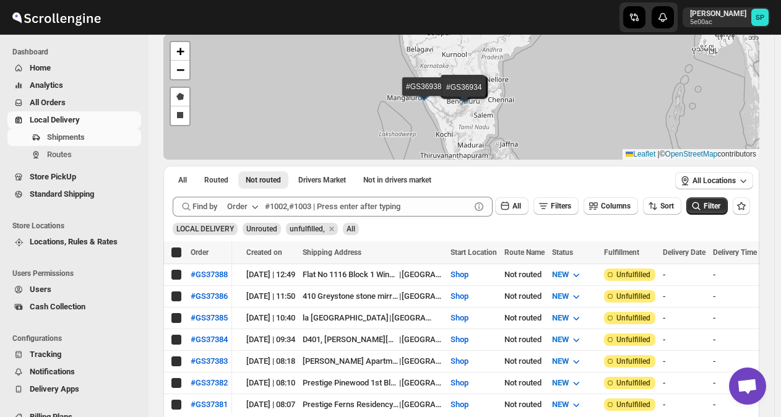
checkbox input "true"
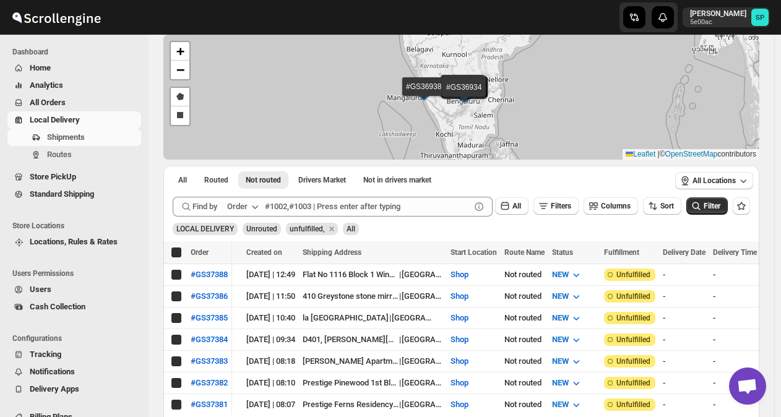
checkbox input "true"
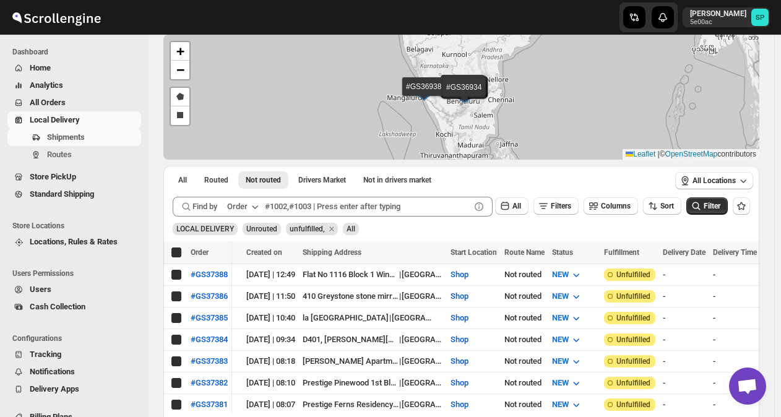
checkbox input "true"
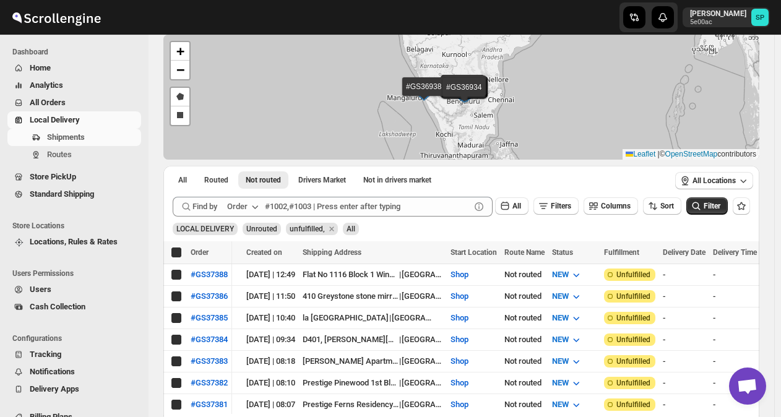
checkbox input "true"
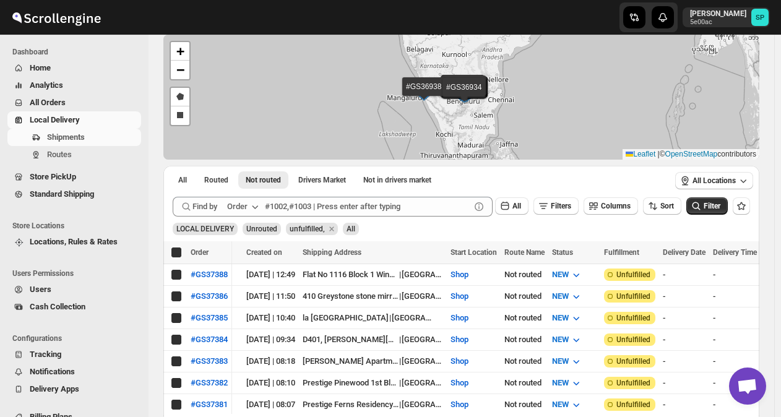
checkbox input "true"
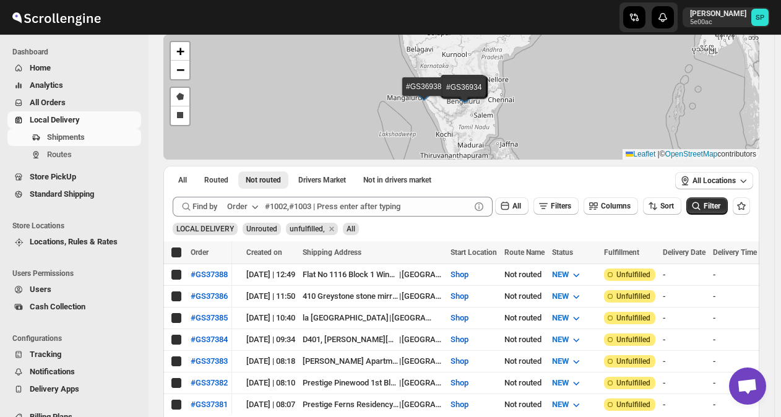
checkbox input "true"
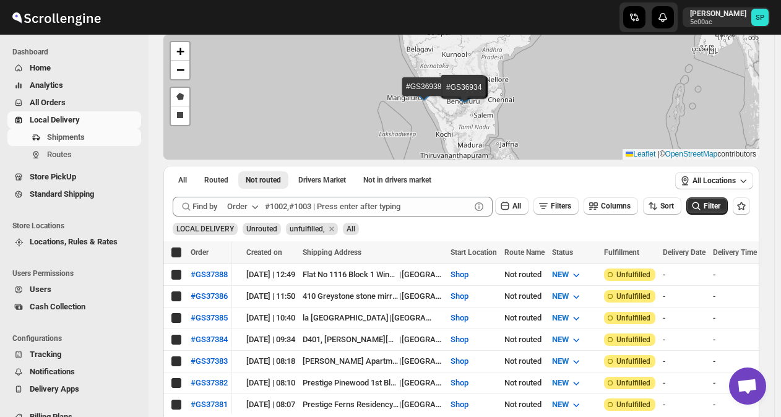
checkbox input "true"
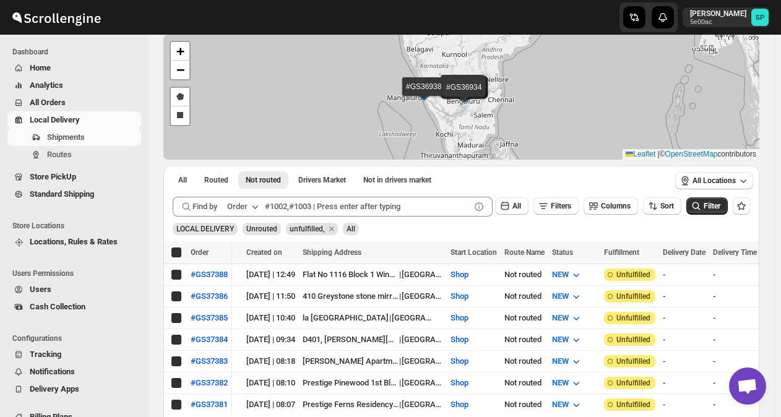
checkbox input "true"
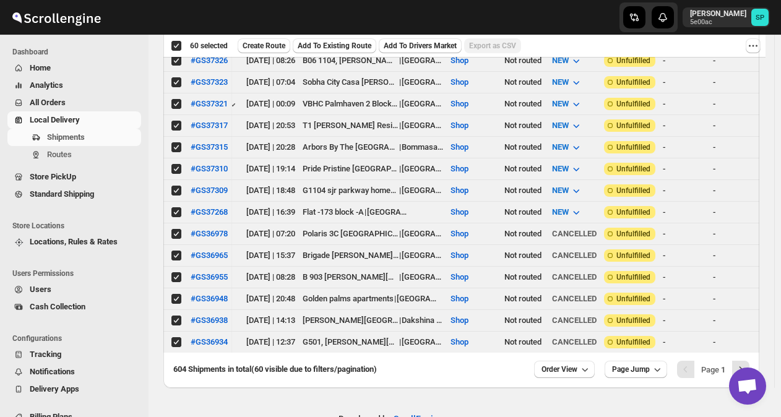
click at [173, 337] on span at bounding box center [176, 342] width 11 height 11
click at [173, 337] on input "Select shipment" at bounding box center [176, 342] width 10 height 10
checkbox input "true"
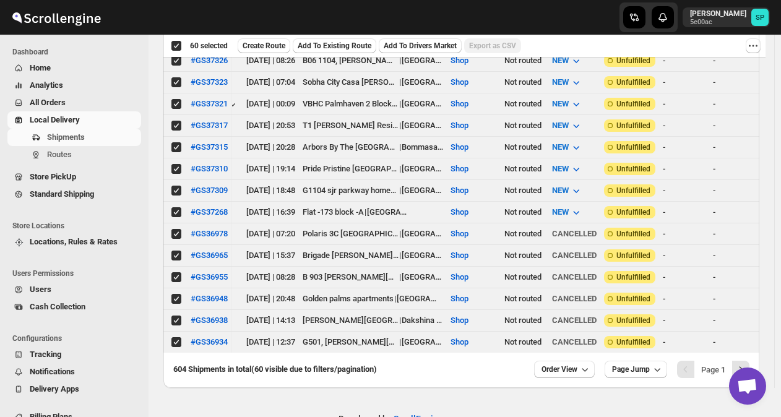
checkbox input "true"
click at [172, 315] on input "Select shipment" at bounding box center [176, 320] width 10 height 10
checkbox input "false"
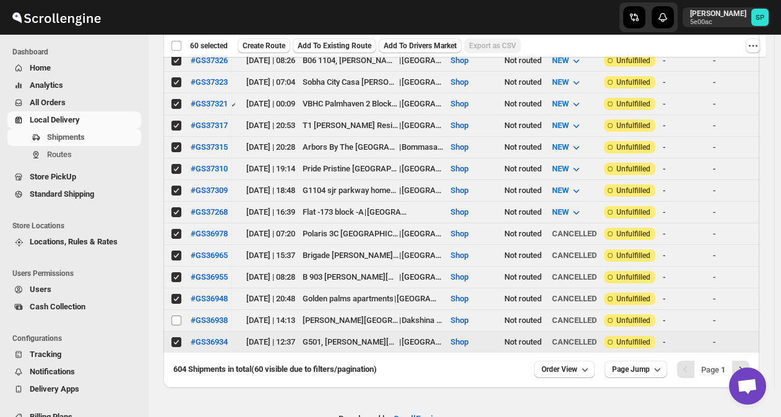
checkbox input "false"
click at [174, 337] on input "Select shipment" at bounding box center [176, 342] width 10 height 10
checkbox input "false"
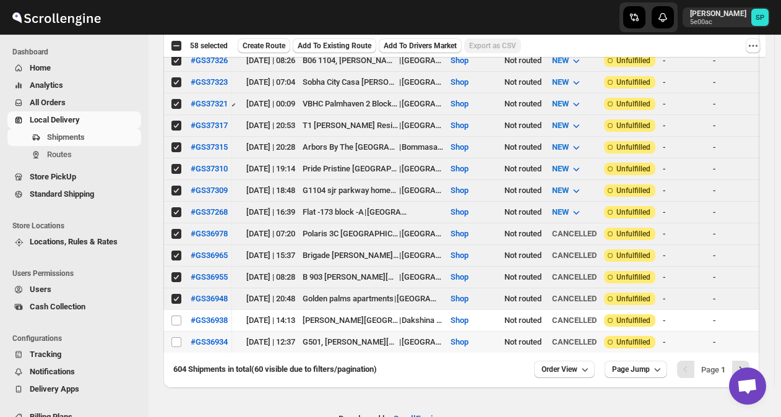
click at [173, 294] on input "Select shipment" at bounding box center [176, 299] width 10 height 10
checkbox input "false"
click at [174, 272] on input "Select shipment" at bounding box center [176, 277] width 10 height 10
checkbox input "false"
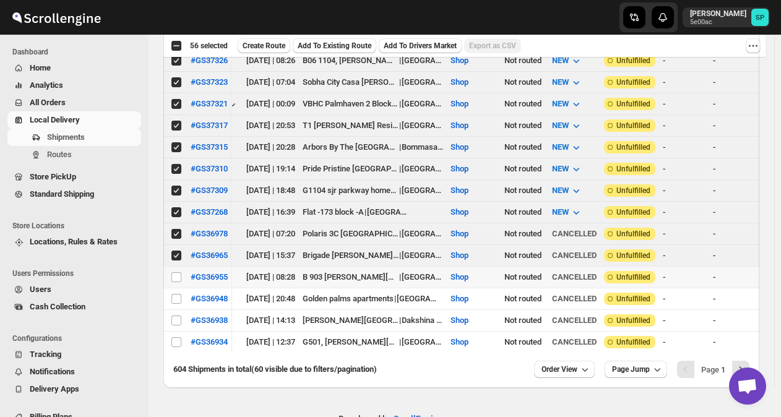
click at [172, 251] on input "Select shipment" at bounding box center [176, 256] width 10 height 10
checkbox input "false"
click at [175, 229] on input "Select shipment" at bounding box center [176, 234] width 10 height 10
checkbox input "false"
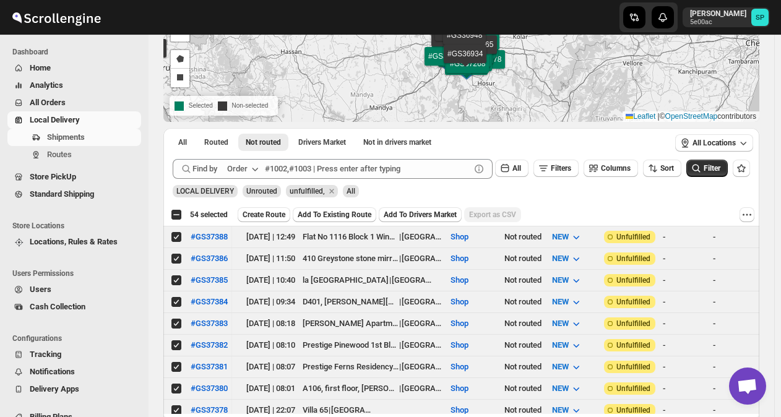
click at [174, 238] on input "Select shipment" at bounding box center [176, 237] width 10 height 10
checkbox input "false"
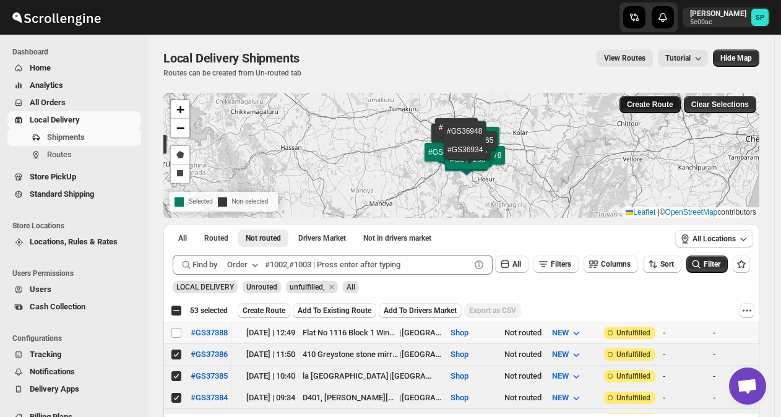
click at [651, 105] on span "Create Route" at bounding box center [650, 105] width 46 height 10
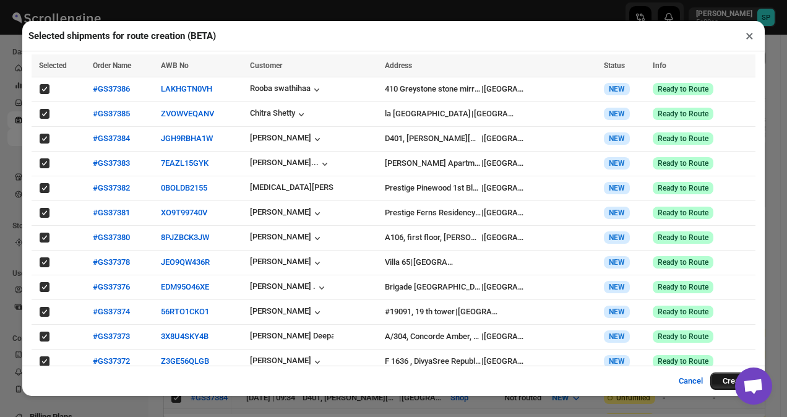
click at [724, 381] on button "Create" at bounding box center [734, 380] width 48 height 17
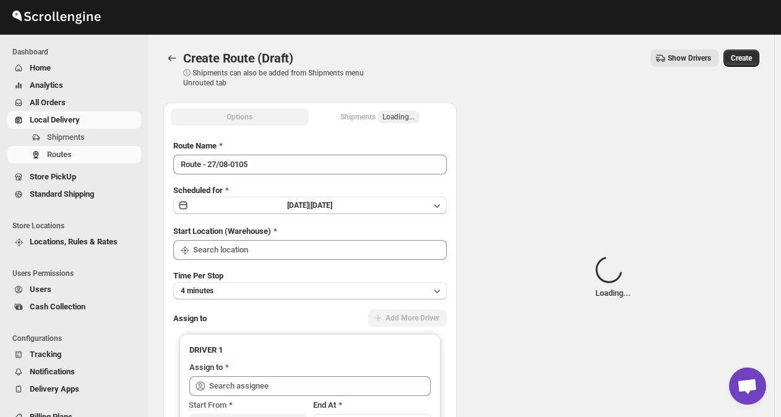
type input "Shop"
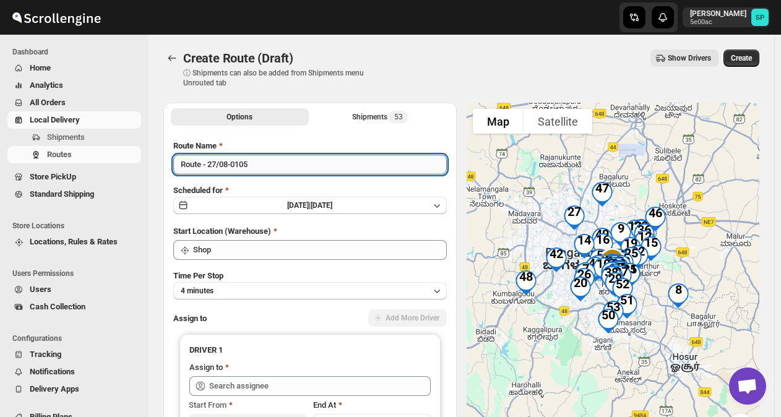
click at [328, 159] on input "Route - 27/08-0105" at bounding box center [309, 165] width 273 height 20
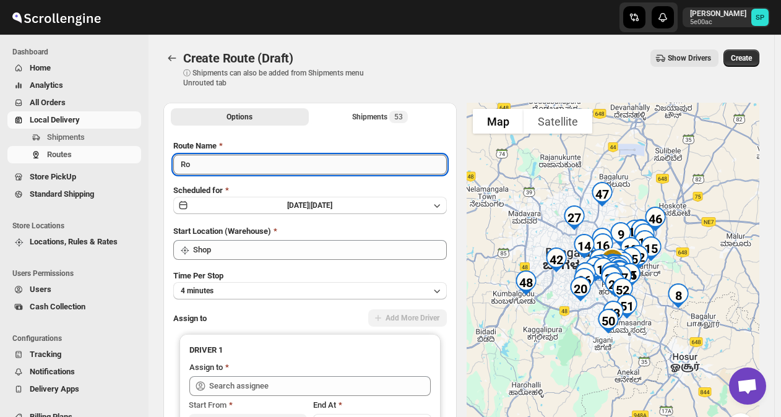
type input "R"
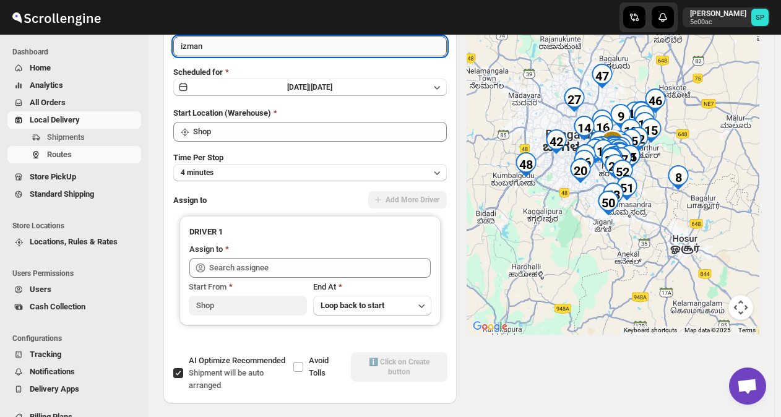
type input "izman"
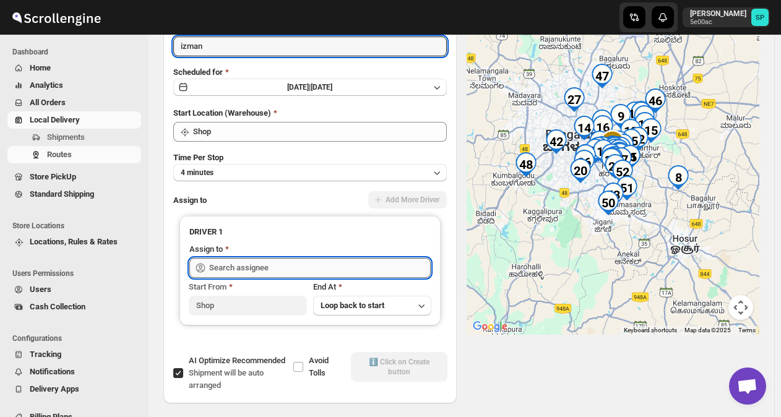
click at [381, 267] on input "text" at bounding box center [319, 268] width 221 height 20
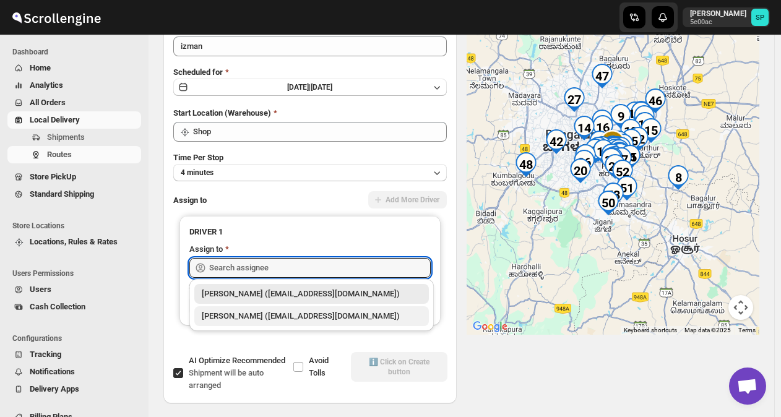
click at [322, 317] on div "Mohmad Izmal (ajjumohammadazmal@gmail.com)" at bounding box center [312, 316] width 220 height 12
type input "Mohmad Izmal (ajjumohammadazmal@gmail.com)"
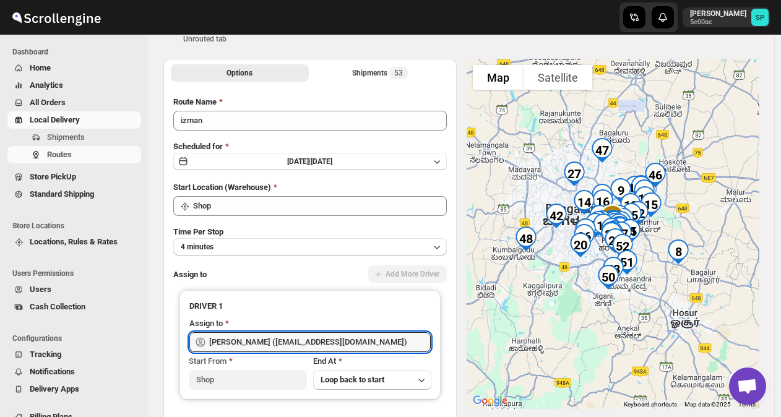
scroll to position [43, 0]
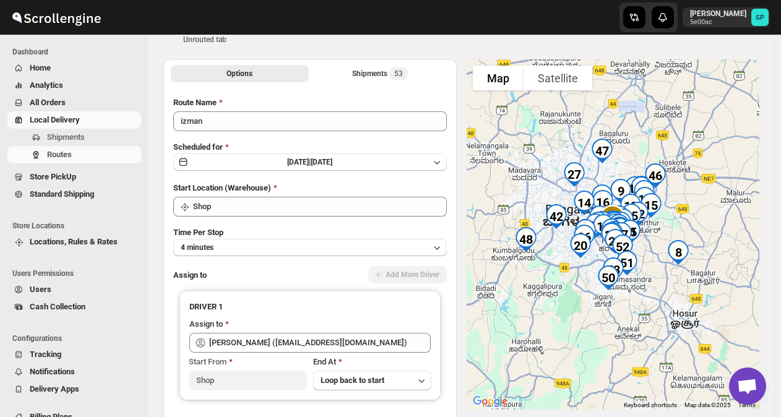
click at [285, 267] on div "Assign to Add More Driver" at bounding box center [309, 275] width 273 height 19
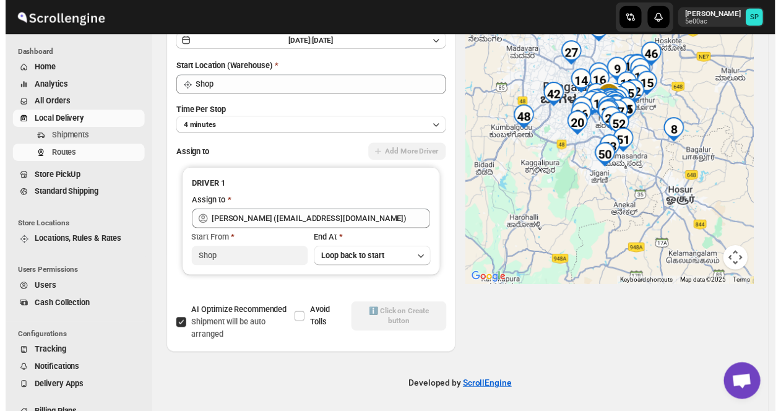
scroll to position [0, 0]
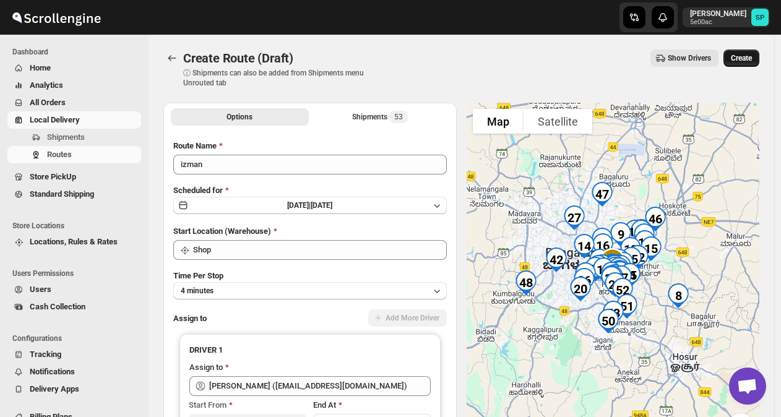
click at [746, 57] on span "Create" at bounding box center [741, 58] width 21 height 10
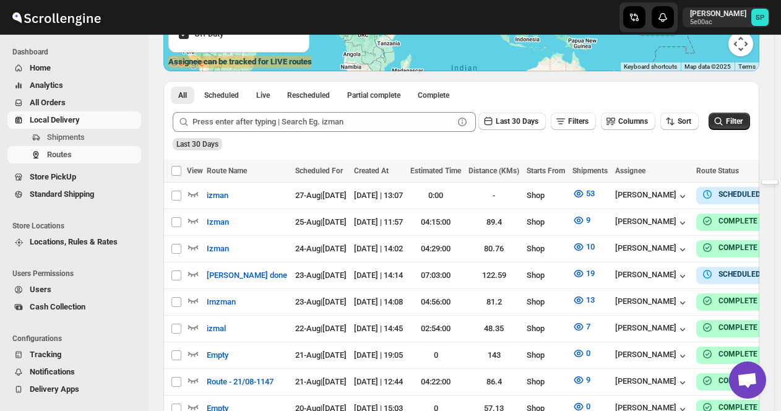
scroll to position [216, 0]
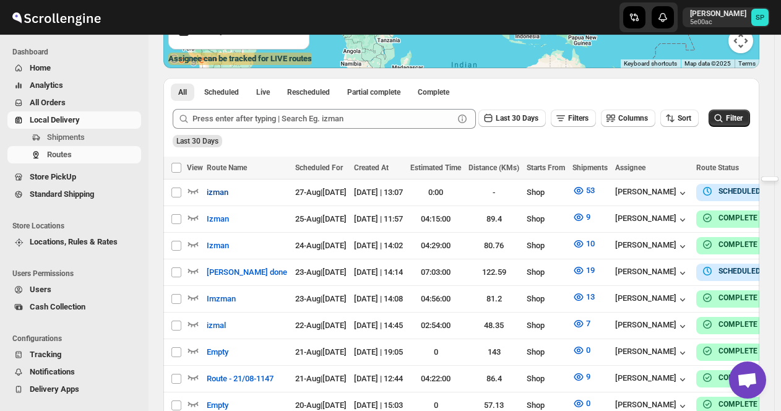
click at [222, 190] on span "izman" at bounding box center [218, 192] width 22 height 12
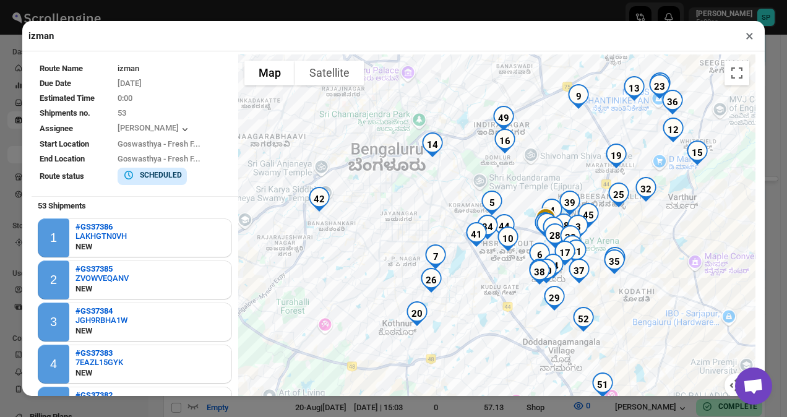
click at [751, 35] on button "×" at bounding box center [749, 35] width 18 height 17
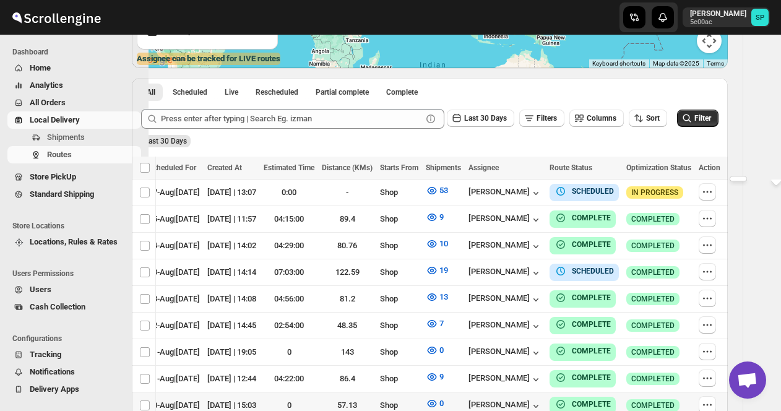
scroll to position [0, 122]
click at [711, 194] on icon "button" at bounding box center [707, 192] width 12 height 12
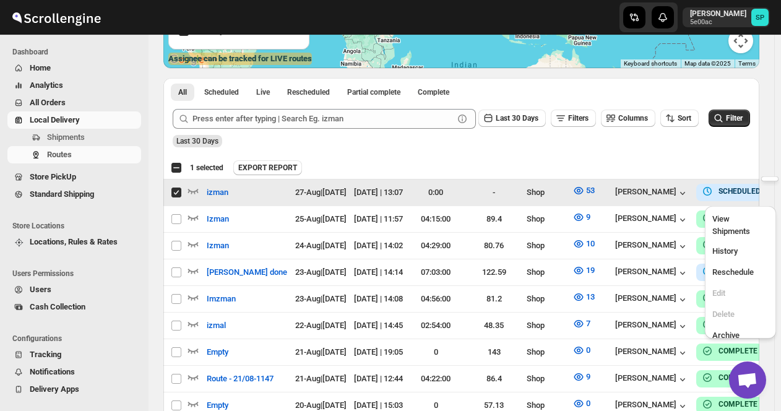
scroll to position [0, 0]
click at [178, 192] on input "Select route" at bounding box center [176, 192] width 10 height 10
checkbox input "false"
